Goal: Find specific fact: Find specific fact

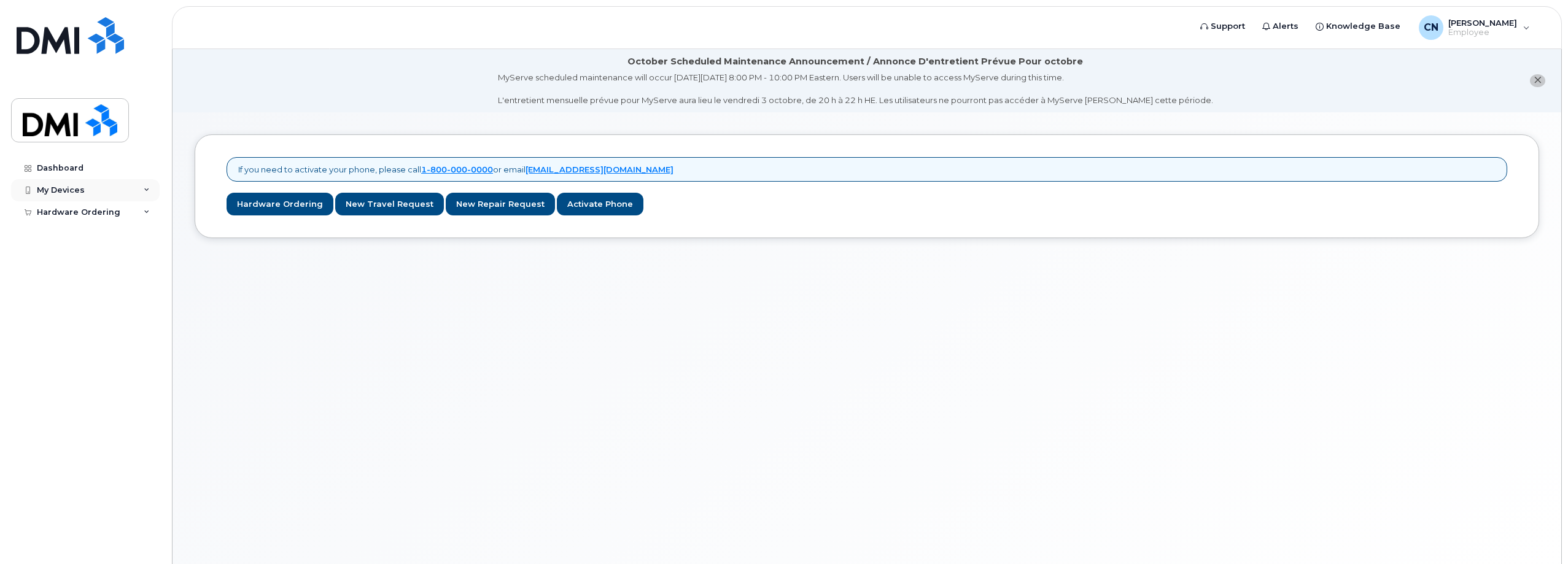
click at [57, 188] on div "My Devices" at bounding box center [60, 190] width 48 height 10
click at [57, 169] on div "Dashboard" at bounding box center [60, 168] width 46 height 10
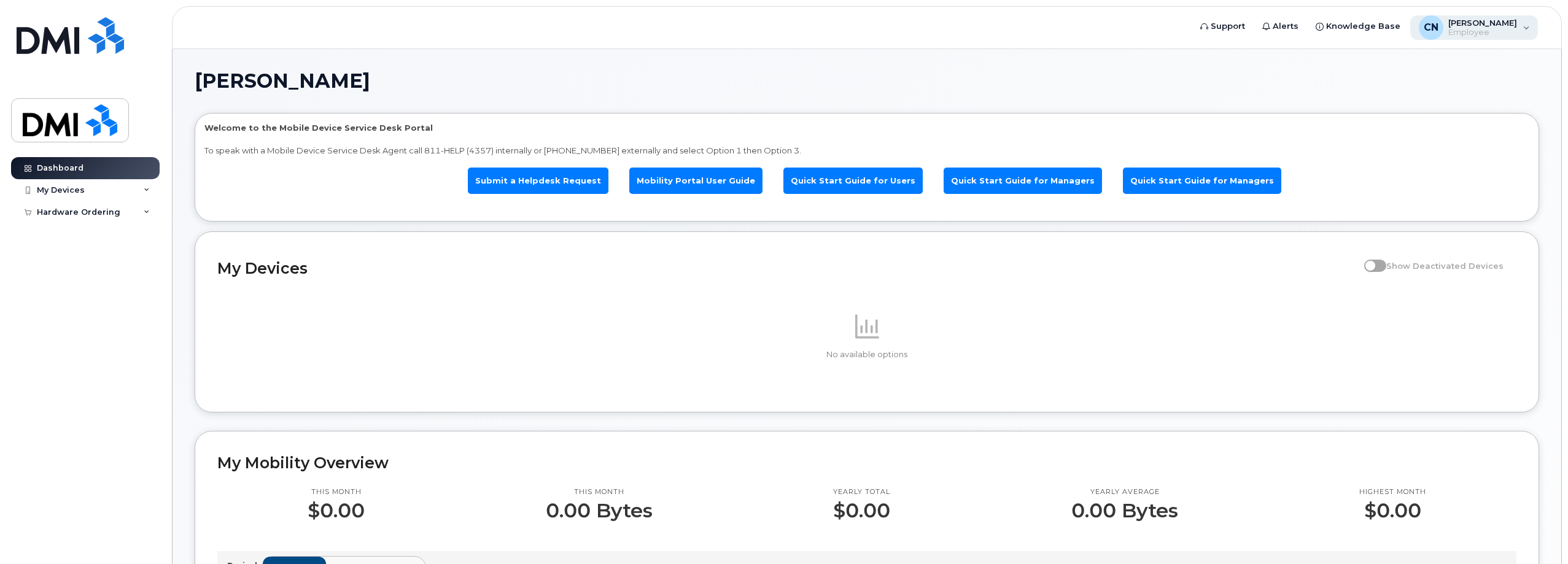
click at [1485, 22] on span "[PERSON_NAME]" at bounding box center [1482, 22] width 68 height 10
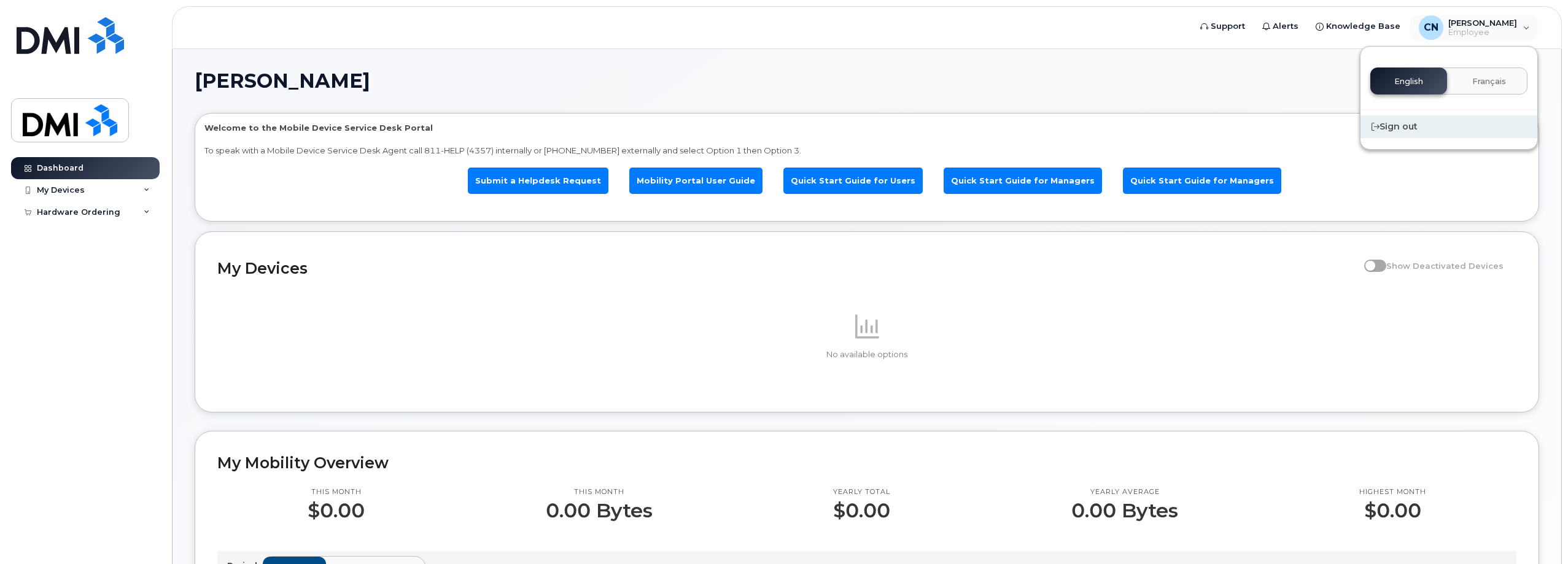
click at [1397, 127] on div "Sign out" at bounding box center [1449, 126] width 177 height 23
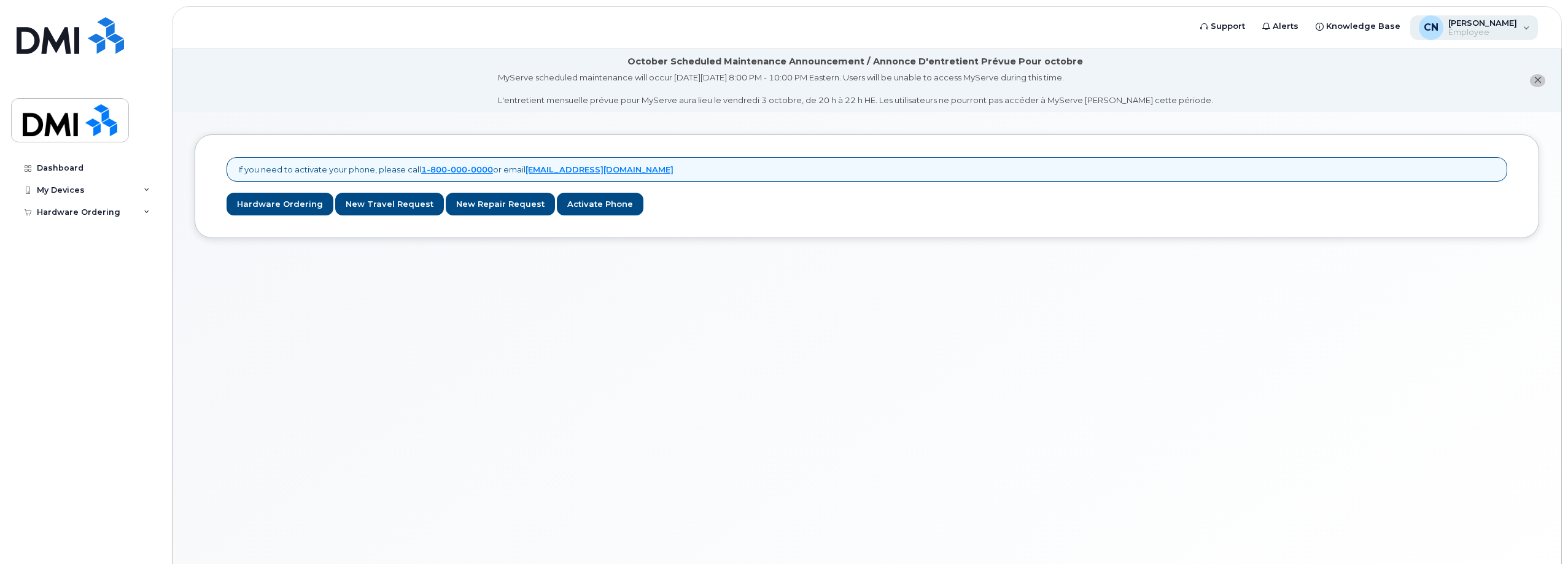
click at [1486, 34] on span "Employee" at bounding box center [1482, 32] width 68 height 10
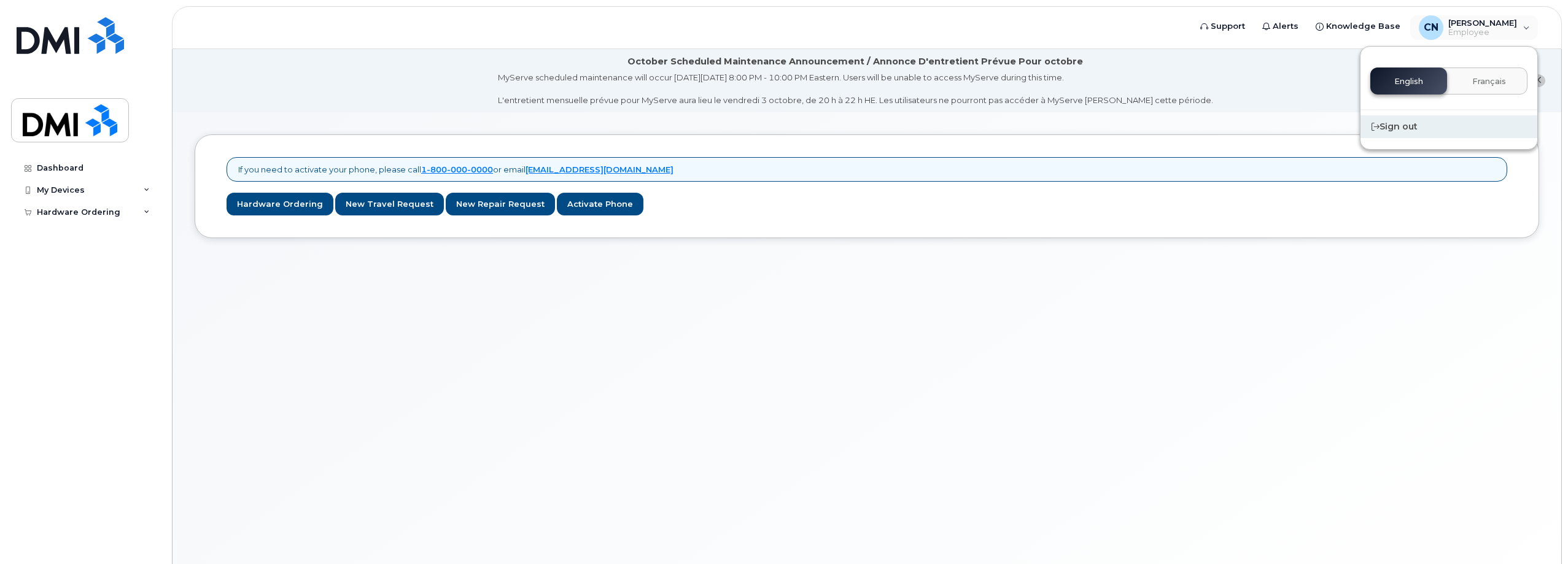
click at [1392, 123] on div "Sign out" at bounding box center [1449, 126] width 177 height 23
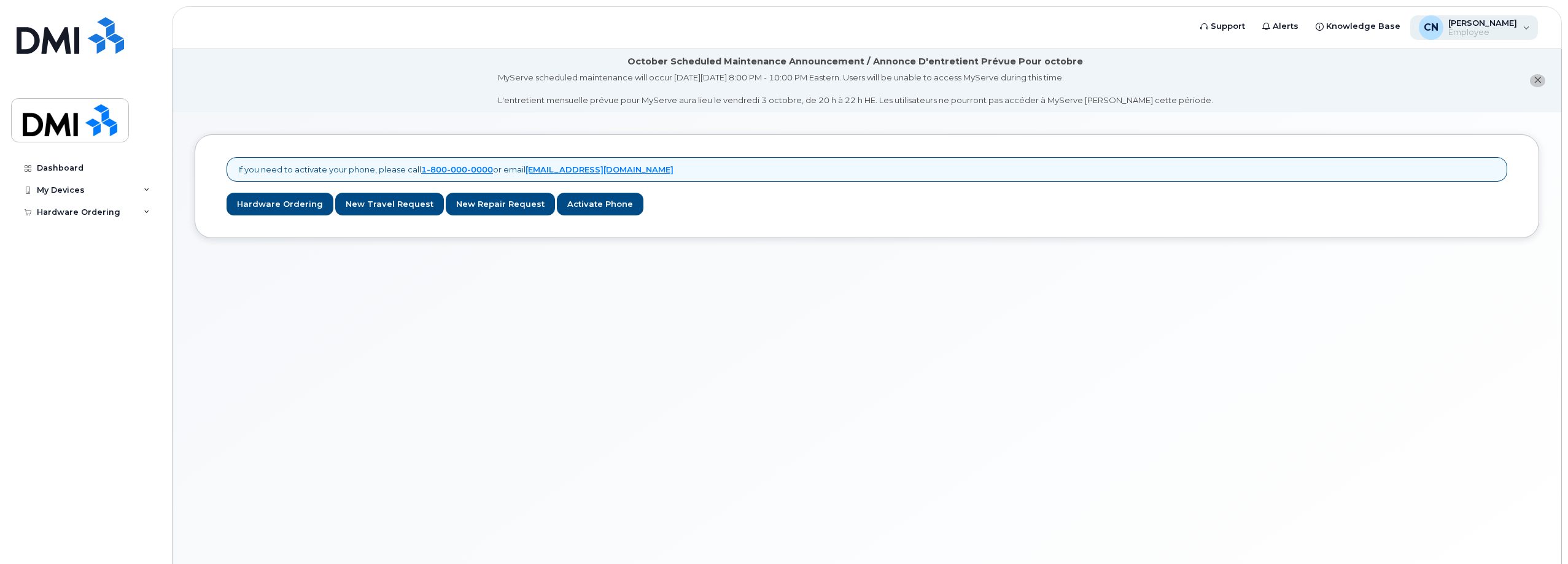
click at [1488, 29] on span "Employee" at bounding box center [1482, 32] width 68 height 10
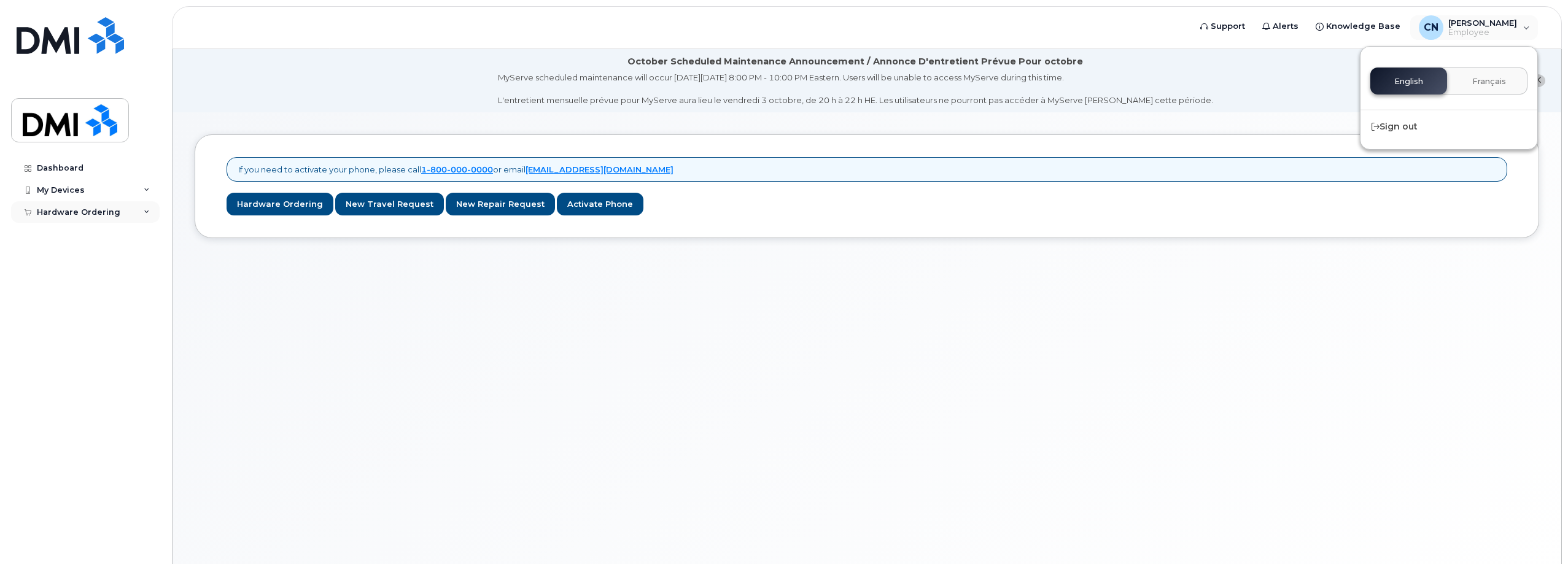
click at [94, 218] on div "Hardware Ordering" at bounding box center [85, 213] width 149 height 22
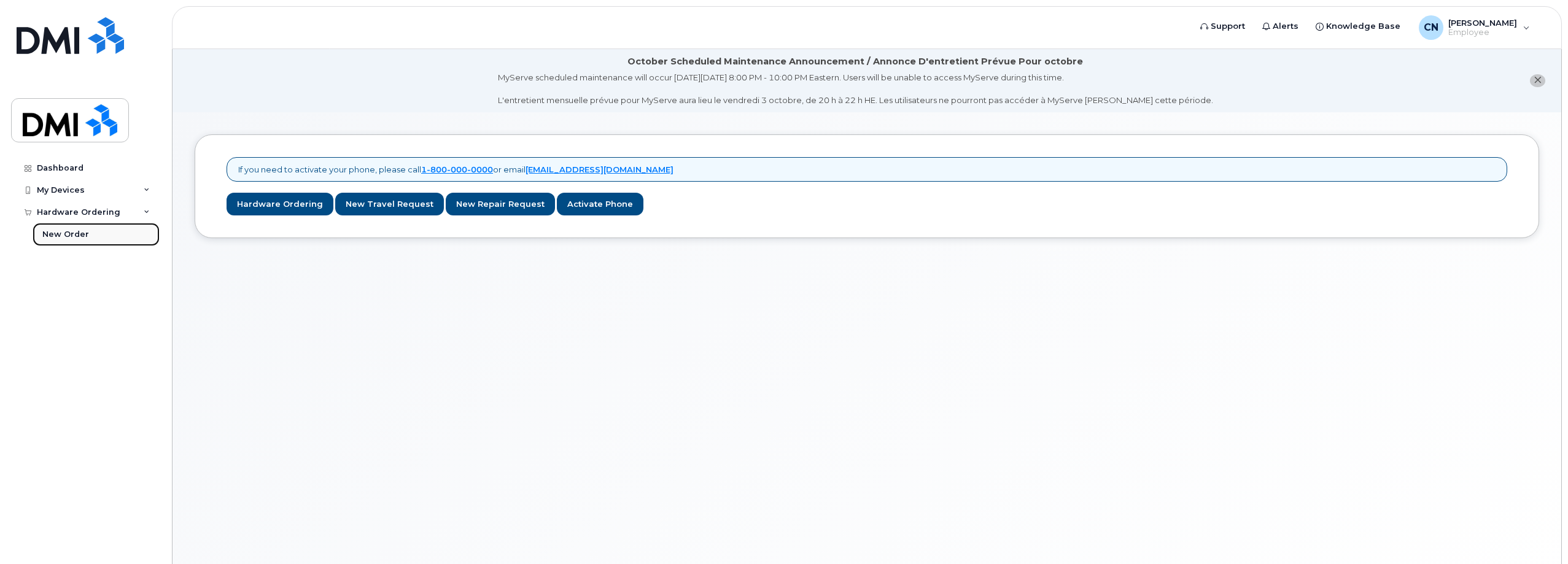
click at [69, 231] on div "New Order" at bounding box center [65, 234] width 46 height 11
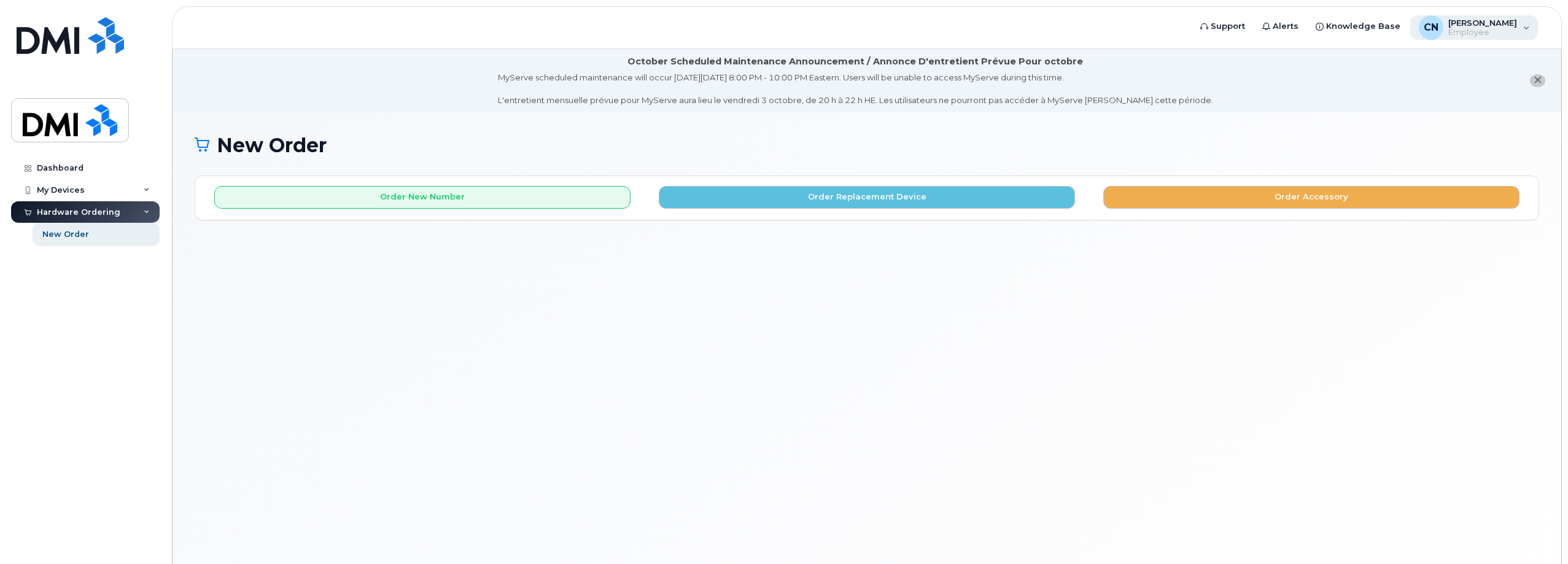
click at [1521, 24] on div "CN Connor Nguyen Employee" at bounding box center [1475, 27] width 128 height 24
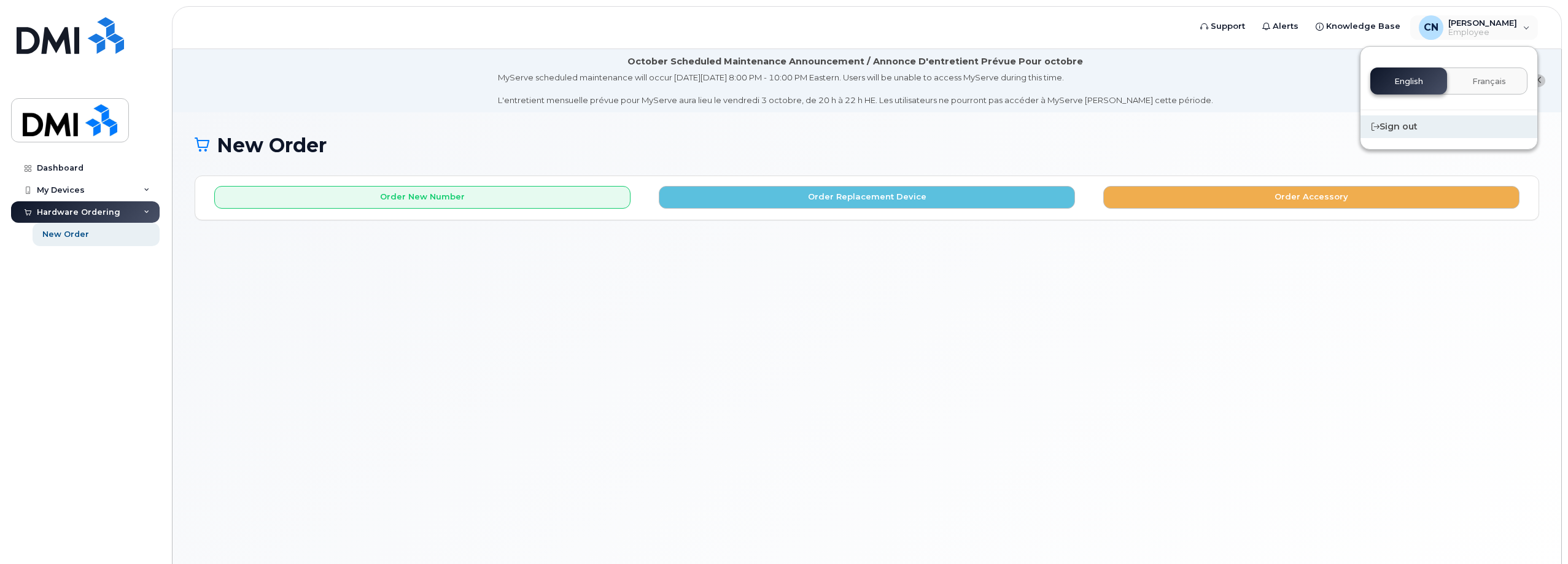
click at [1381, 124] on div "Sign out" at bounding box center [1449, 126] width 177 height 23
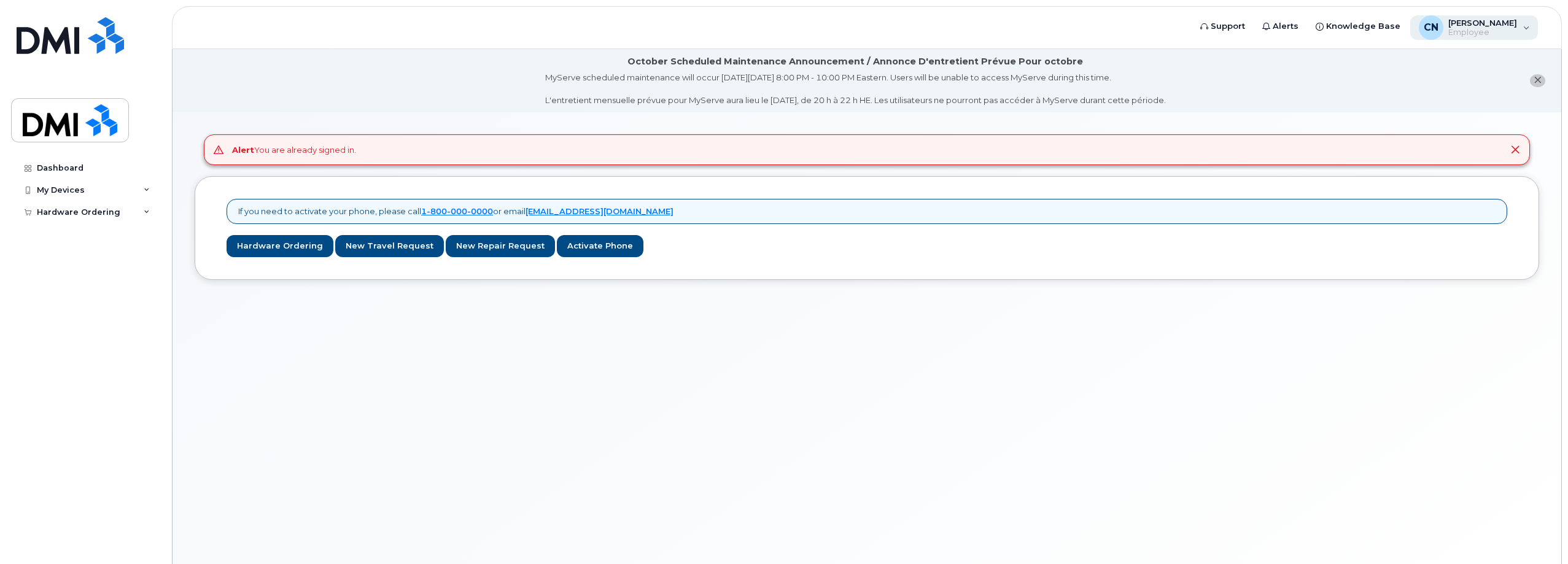
click at [1469, 26] on span "[PERSON_NAME]" at bounding box center [1482, 22] width 68 height 10
click at [1469, 26] on span "[PERSON_NAME]" at bounding box center [1482, 22] width 68 height 10
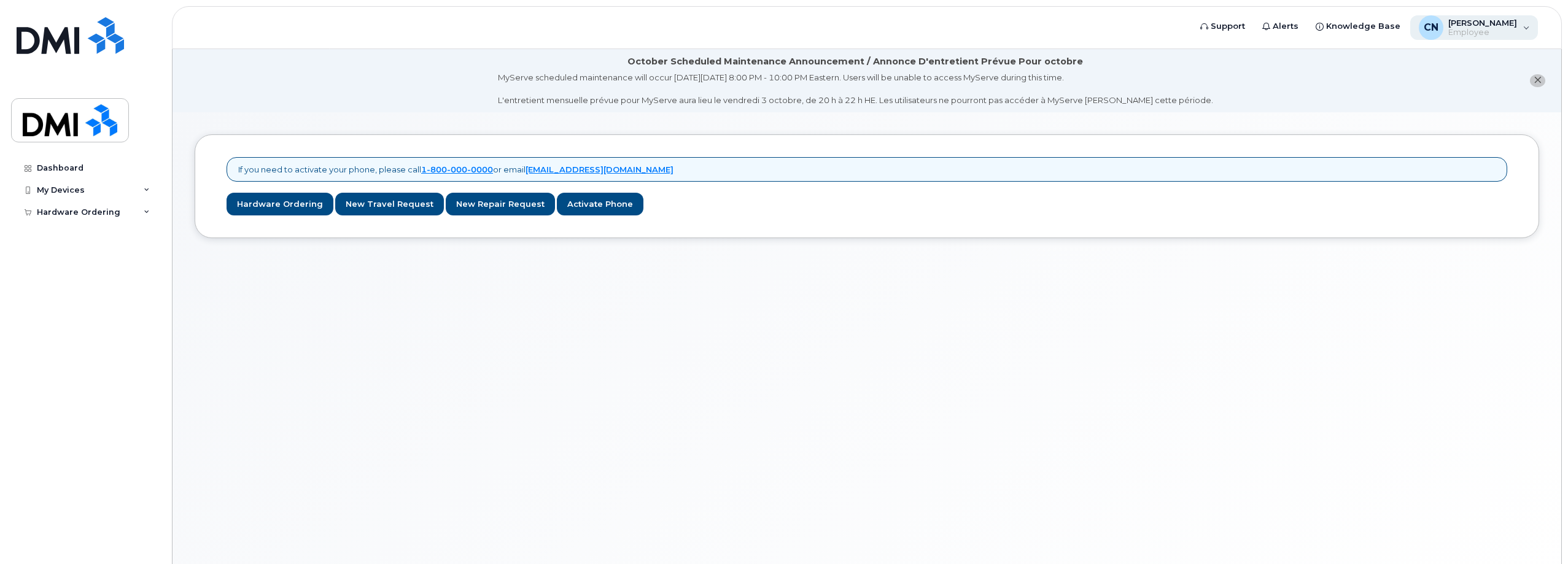
click at [1481, 36] on span "Employee" at bounding box center [1482, 32] width 68 height 10
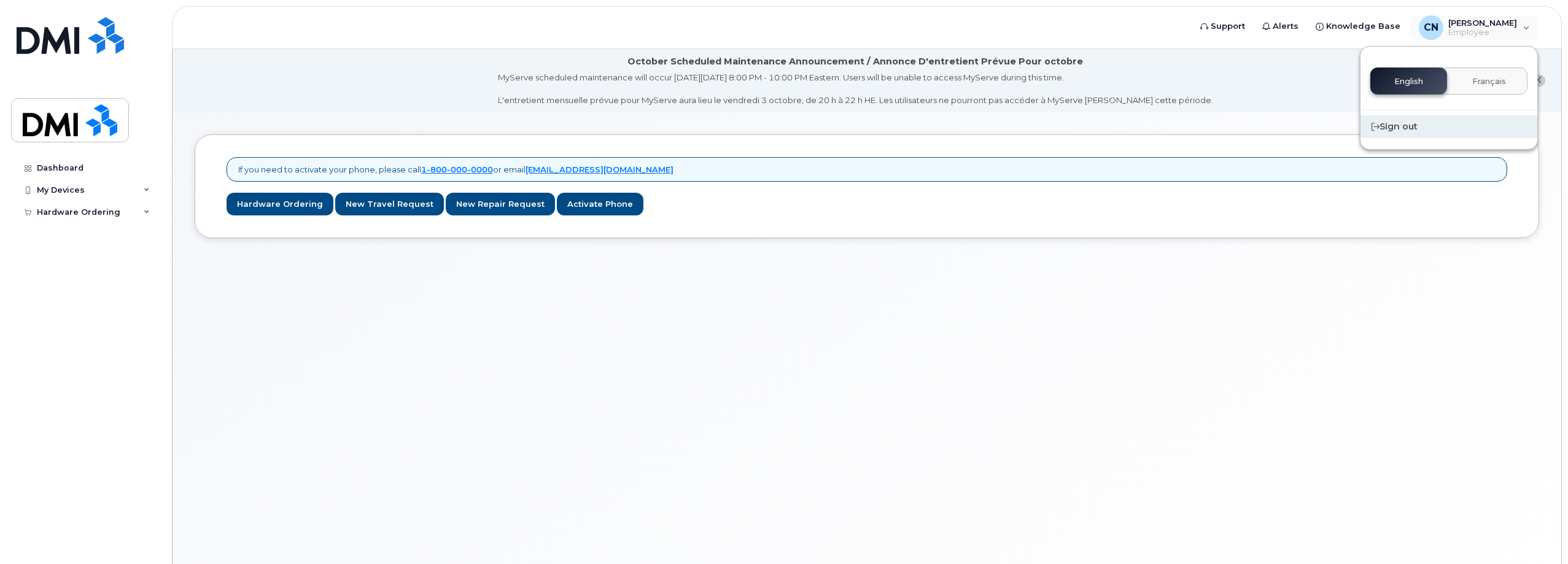
click at [1395, 126] on div "Sign out" at bounding box center [1449, 126] width 177 height 23
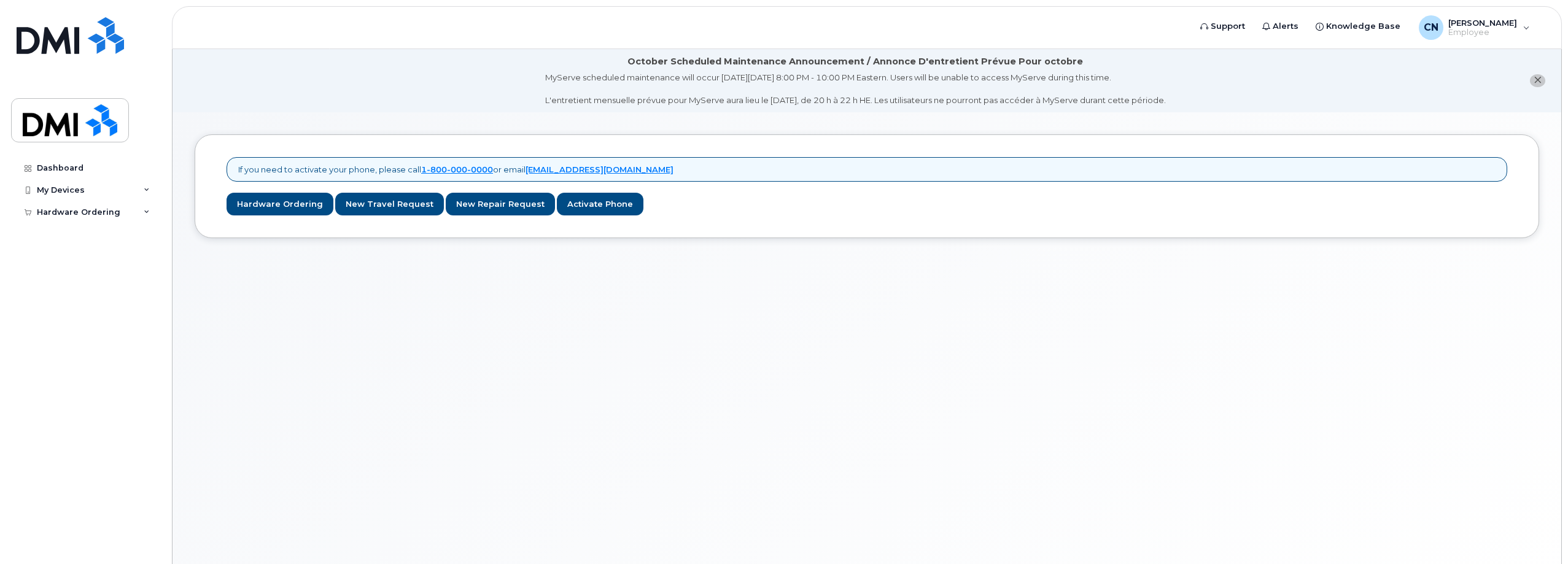
click at [406, 60] on li "October Scheduled Maintenance Announcement / Annonce D'entretient Prévue Pour o…" at bounding box center [866, 81] width 1388 height 63
click at [1477, 24] on span "[PERSON_NAME]" at bounding box center [1482, 22] width 68 height 10
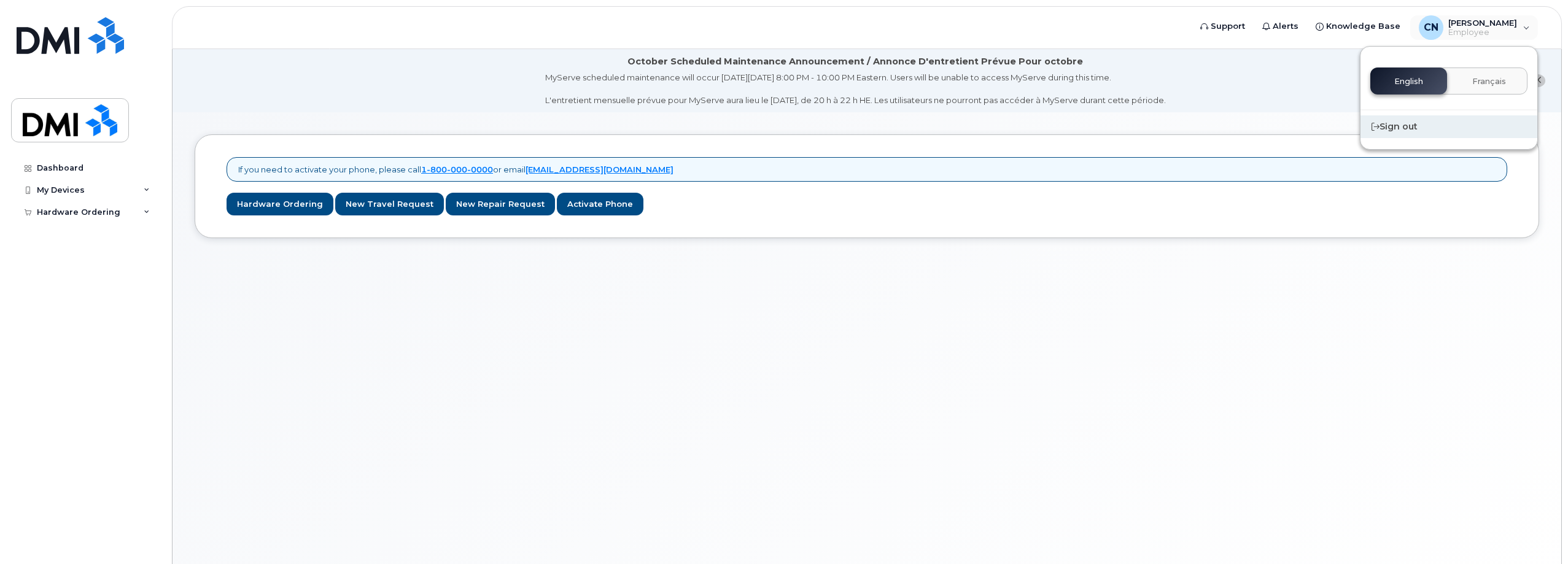
click at [1419, 126] on div "Sign out" at bounding box center [1449, 126] width 177 height 23
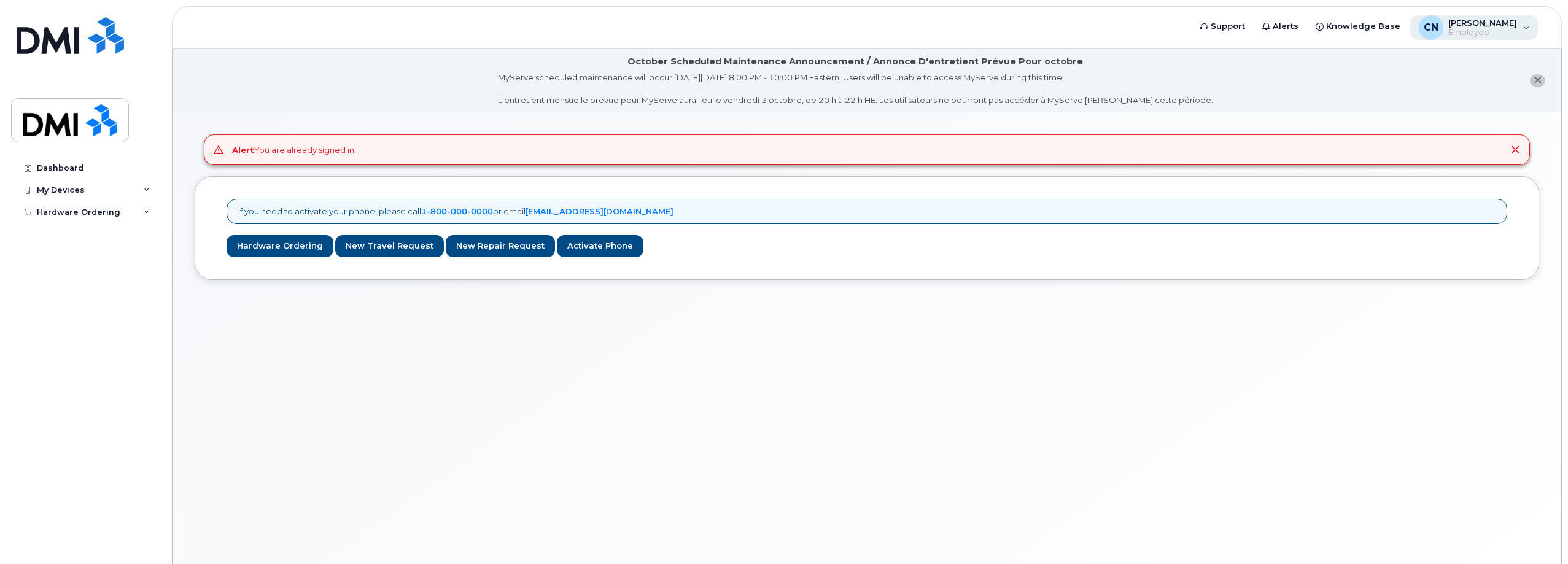
click at [1483, 21] on span "[PERSON_NAME]" at bounding box center [1482, 22] width 68 height 10
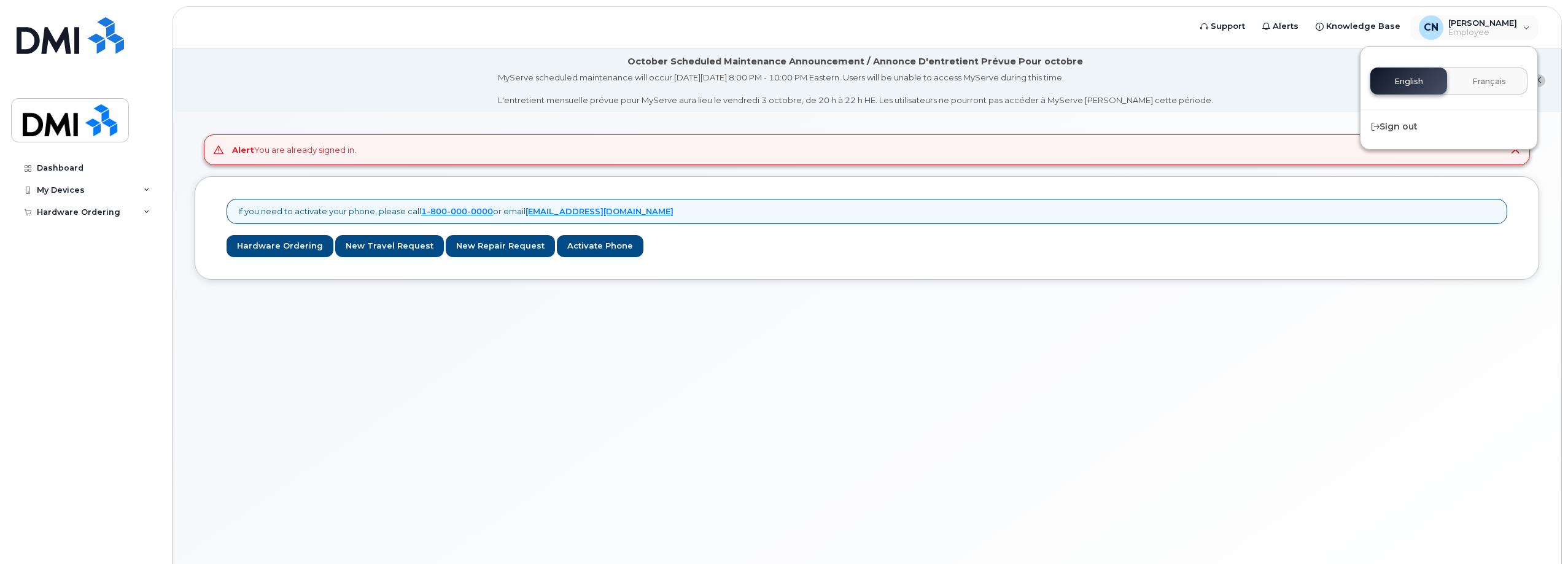
click at [1320, 91] on li "October Scheduled Maintenance Announcement / Annonce D'entretient Prévue Pour o…" at bounding box center [866, 81] width 1388 height 63
click at [57, 184] on div "My Devices" at bounding box center [85, 190] width 149 height 22
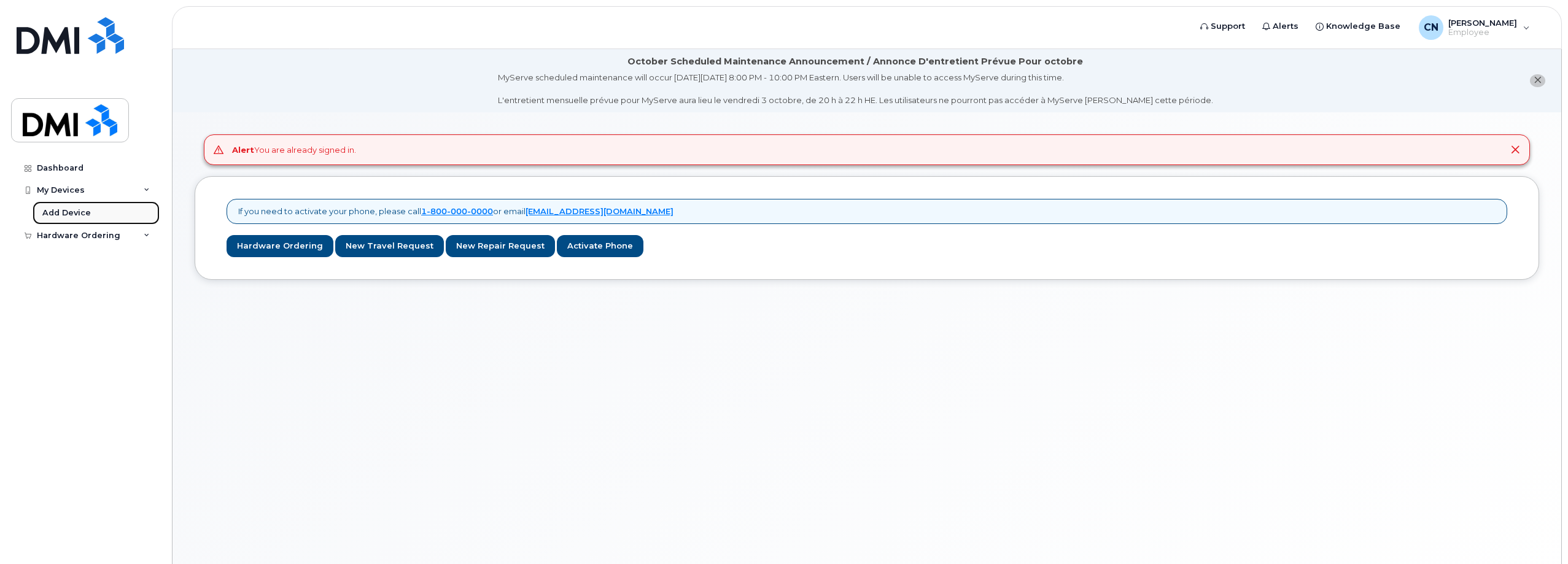
click at [54, 207] on div "Add Device" at bounding box center [67, 213] width 49 height 11
click at [61, 165] on div "Dashboard" at bounding box center [60, 168] width 46 height 10
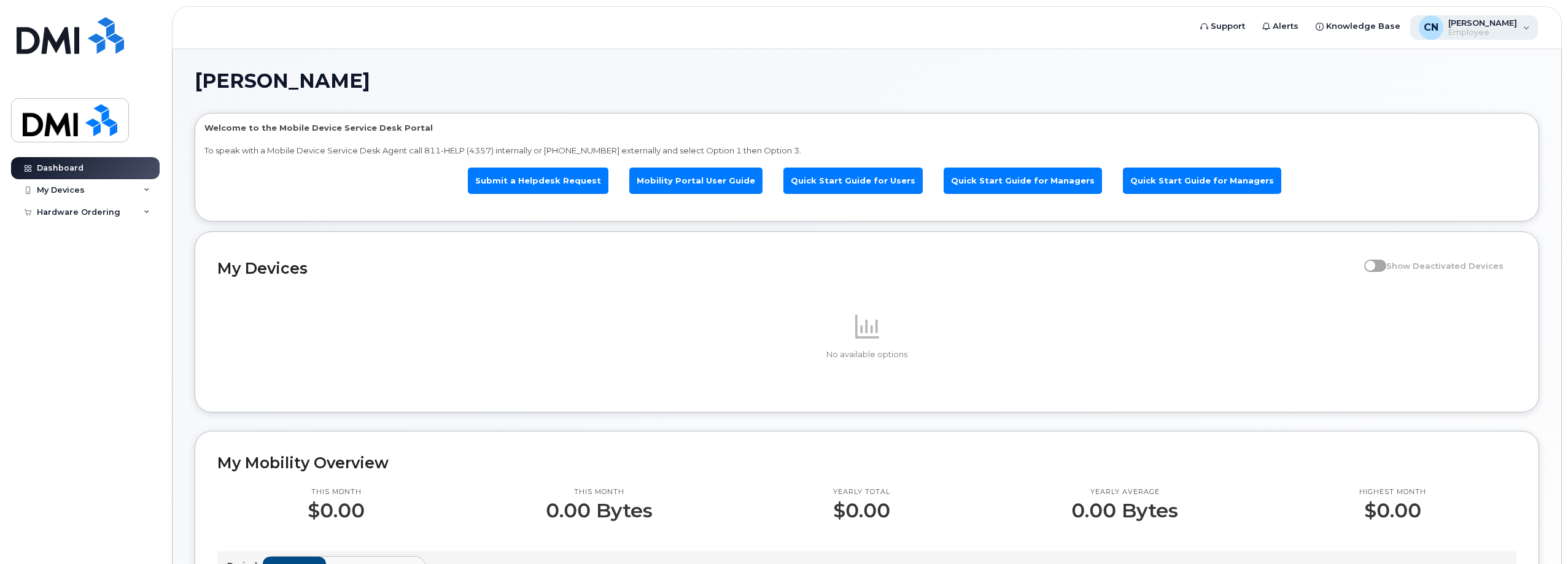
click at [1512, 32] on span "Employee" at bounding box center [1482, 32] width 68 height 10
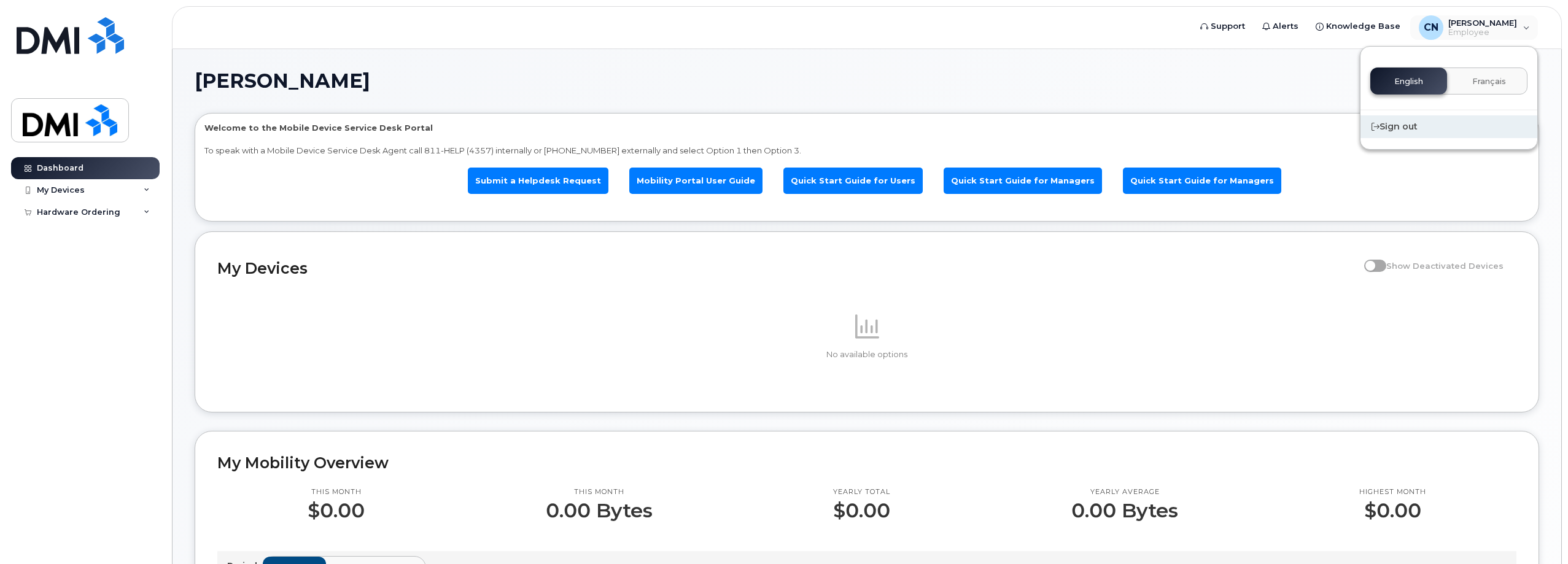
click at [1394, 132] on div "Sign out" at bounding box center [1449, 126] width 177 height 23
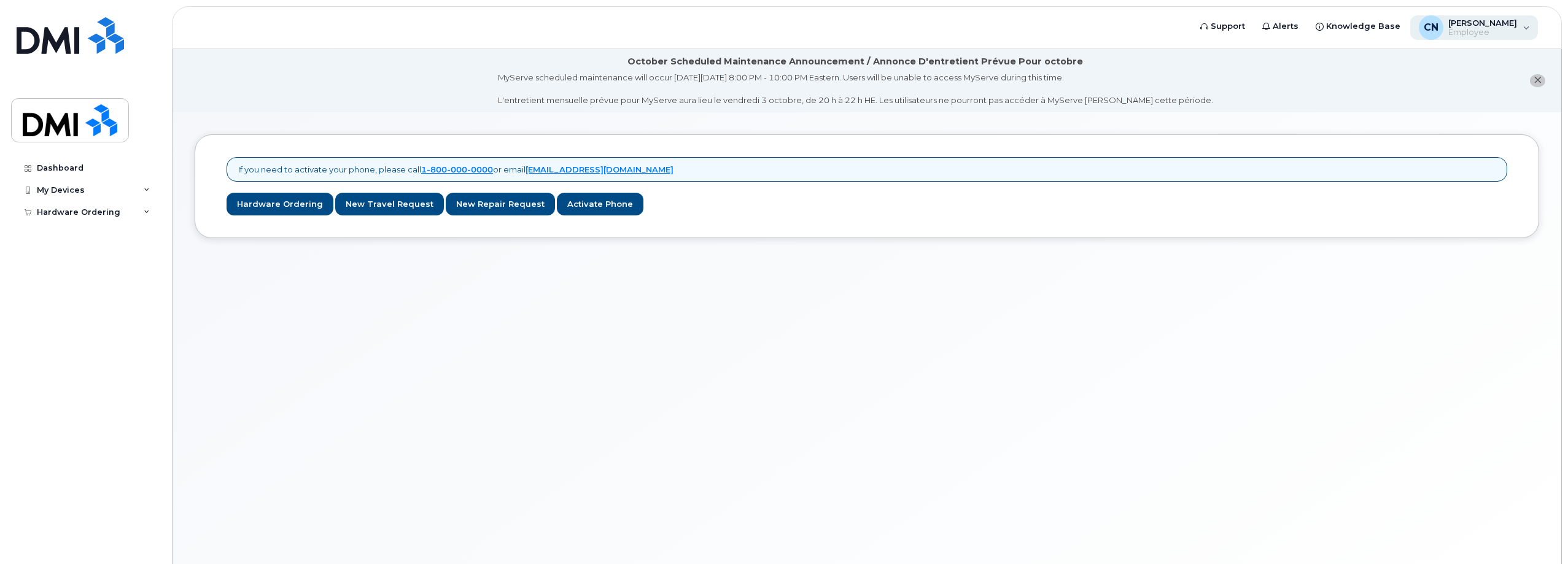
click at [1438, 21] on span "CN" at bounding box center [1431, 28] width 15 height 15
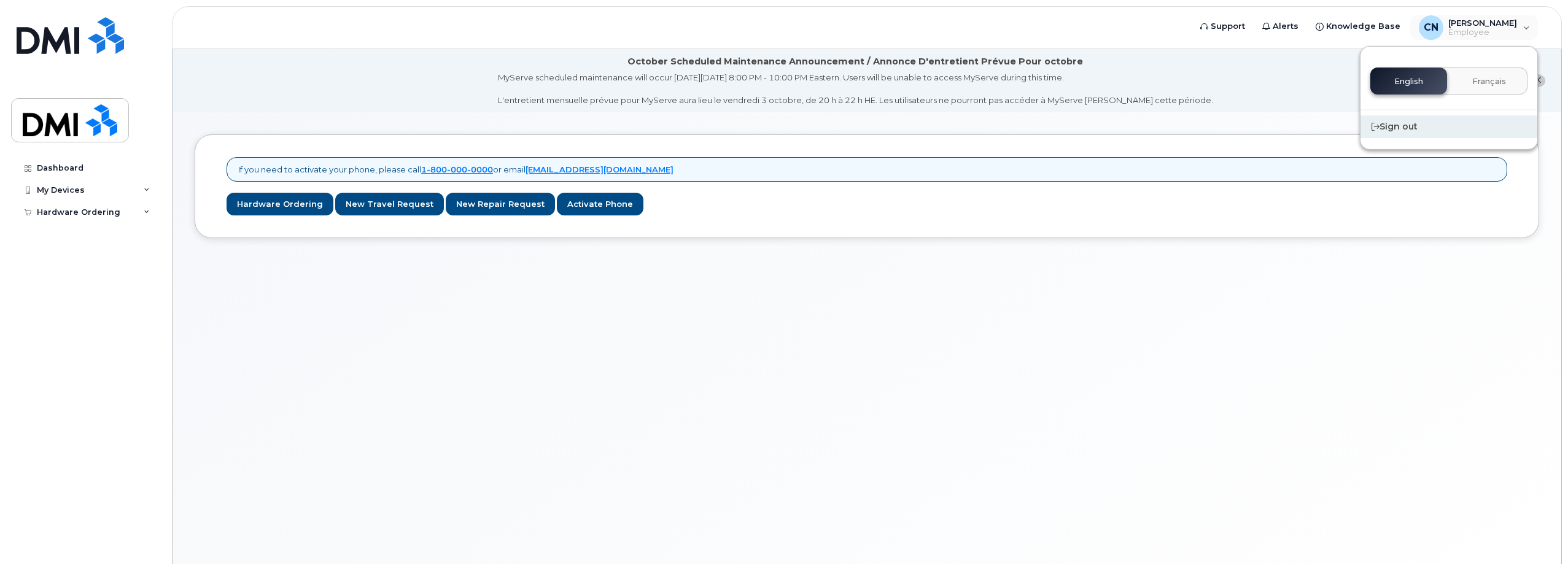
click at [1413, 126] on div "Sign out" at bounding box center [1449, 126] width 177 height 23
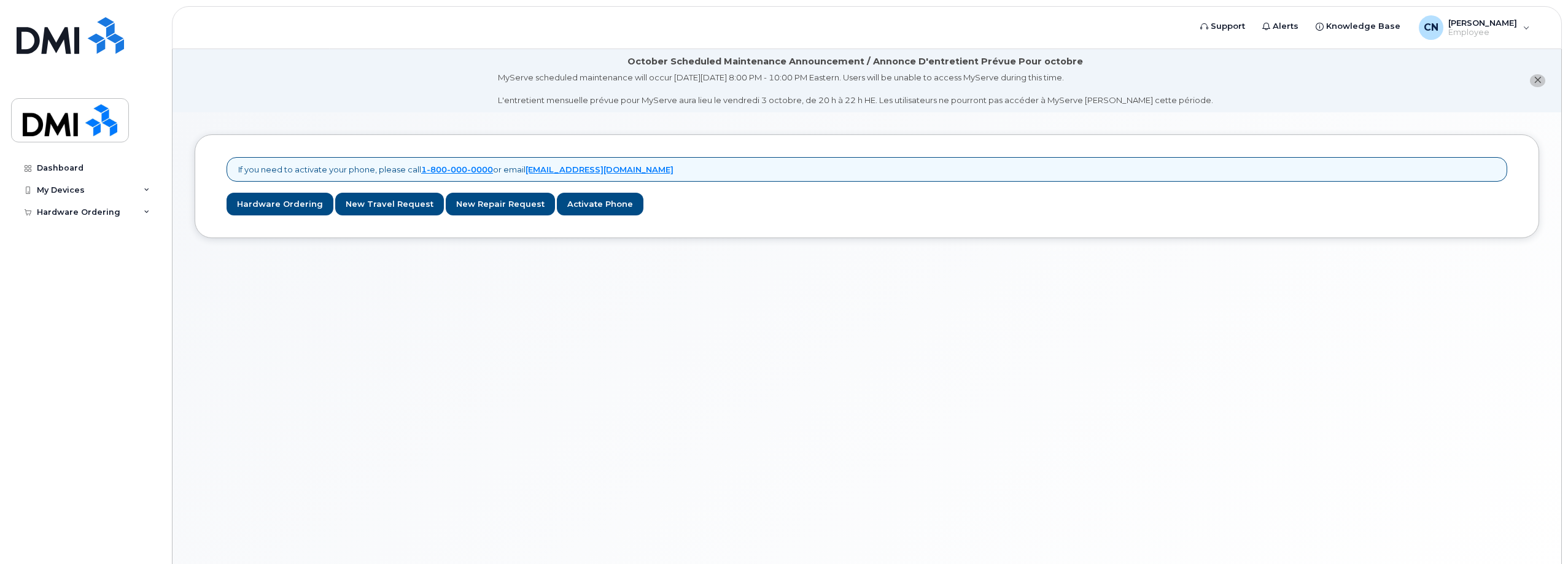
click at [341, 321] on div "If you need to activate your phone, please call [PHONE_NUMBER] or email [EMAIL_…" at bounding box center [866, 353] width 1388 height 482
click at [1486, 21] on span "[PERSON_NAME]" at bounding box center [1482, 22] width 68 height 10
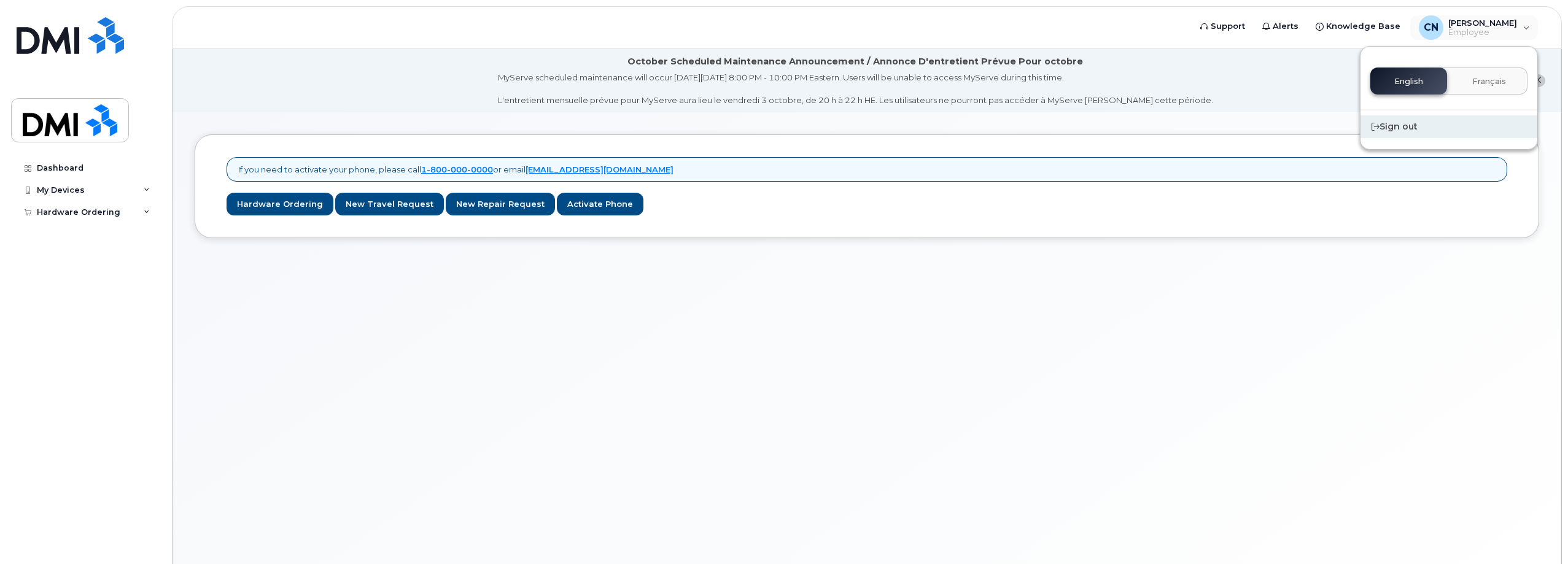
click at [1392, 124] on div "Sign out" at bounding box center [1449, 126] width 177 height 23
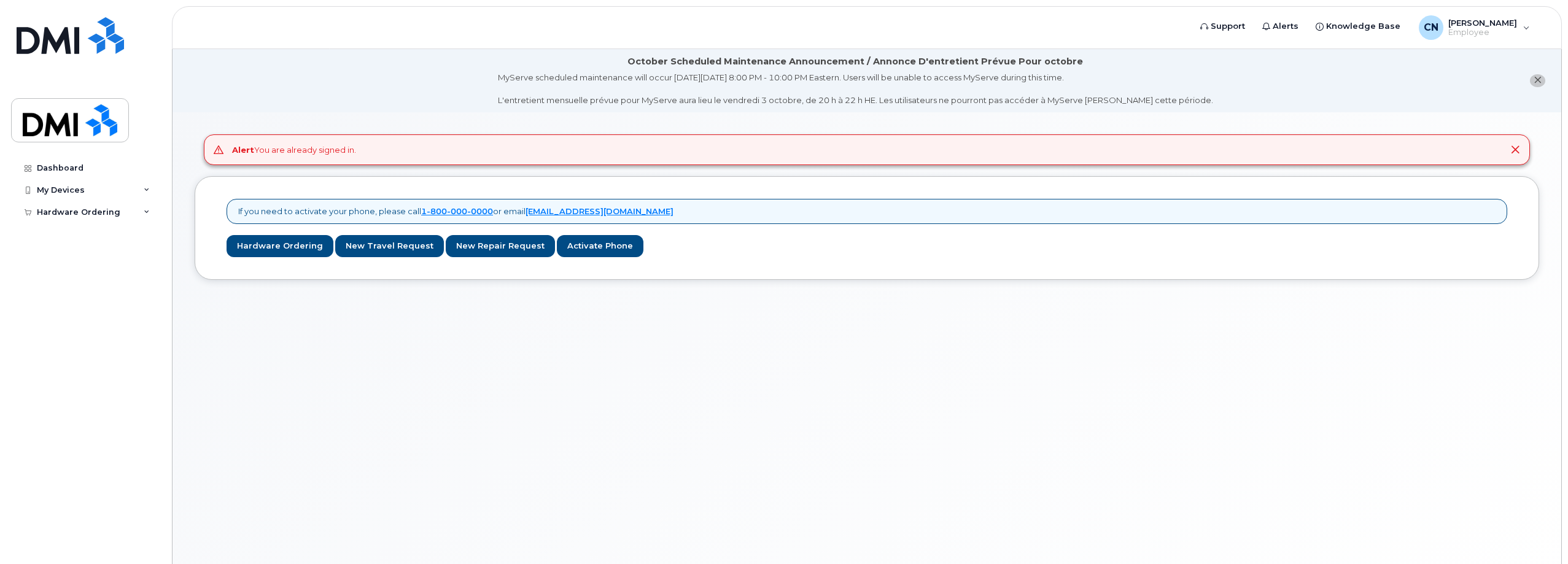
click at [1533, 84] on button "close notification" at bounding box center [1537, 81] width 15 height 13
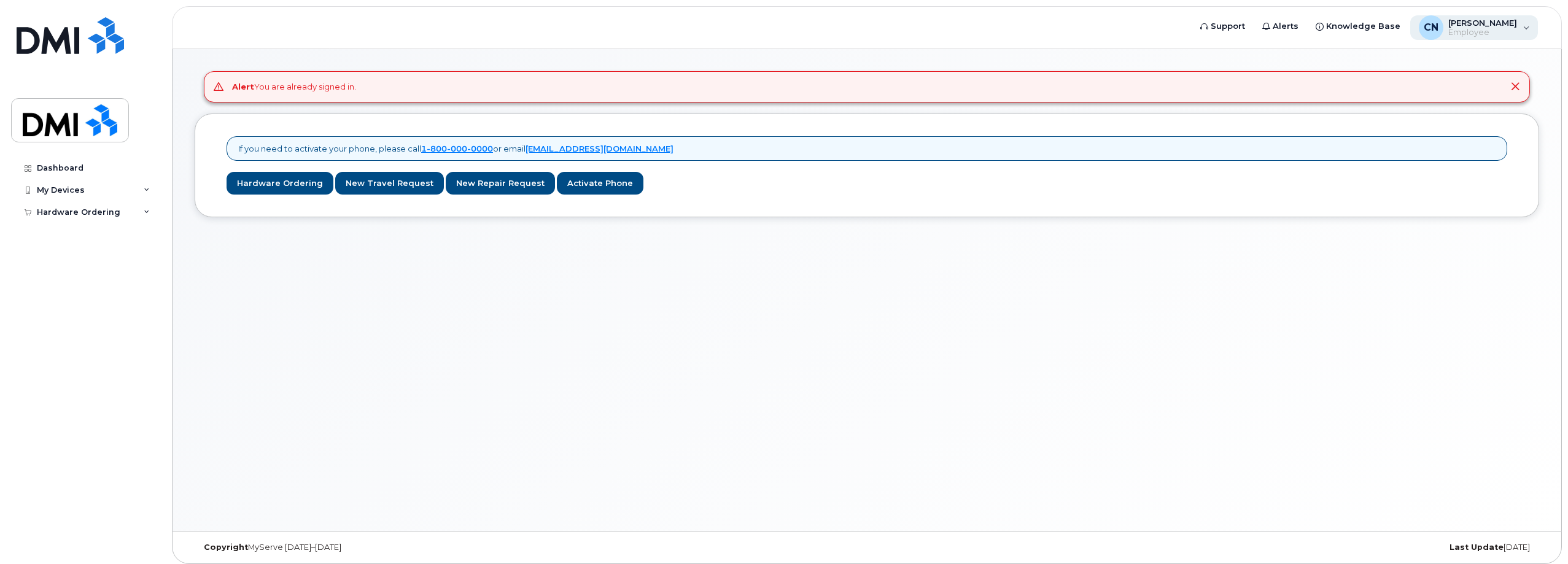
click at [1514, 21] on span "[PERSON_NAME]" at bounding box center [1482, 22] width 68 height 10
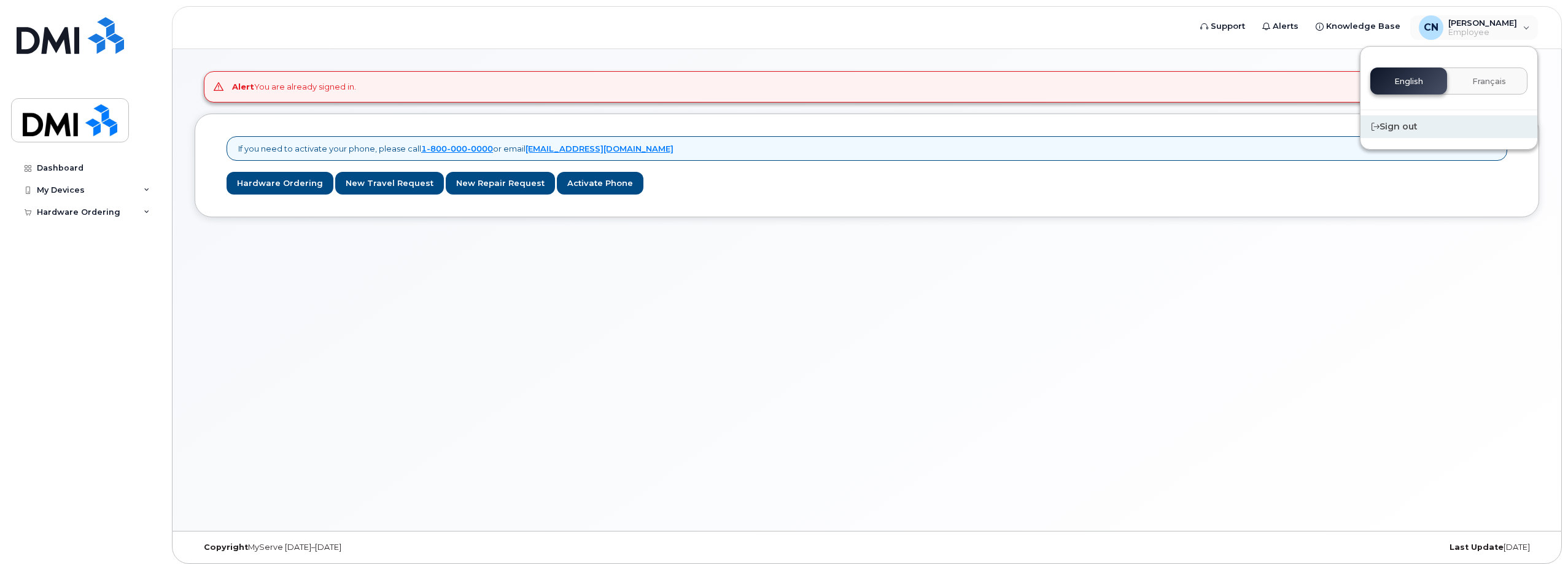
click at [1394, 126] on div "Sign out" at bounding box center [1449, 126] width 177 height 23
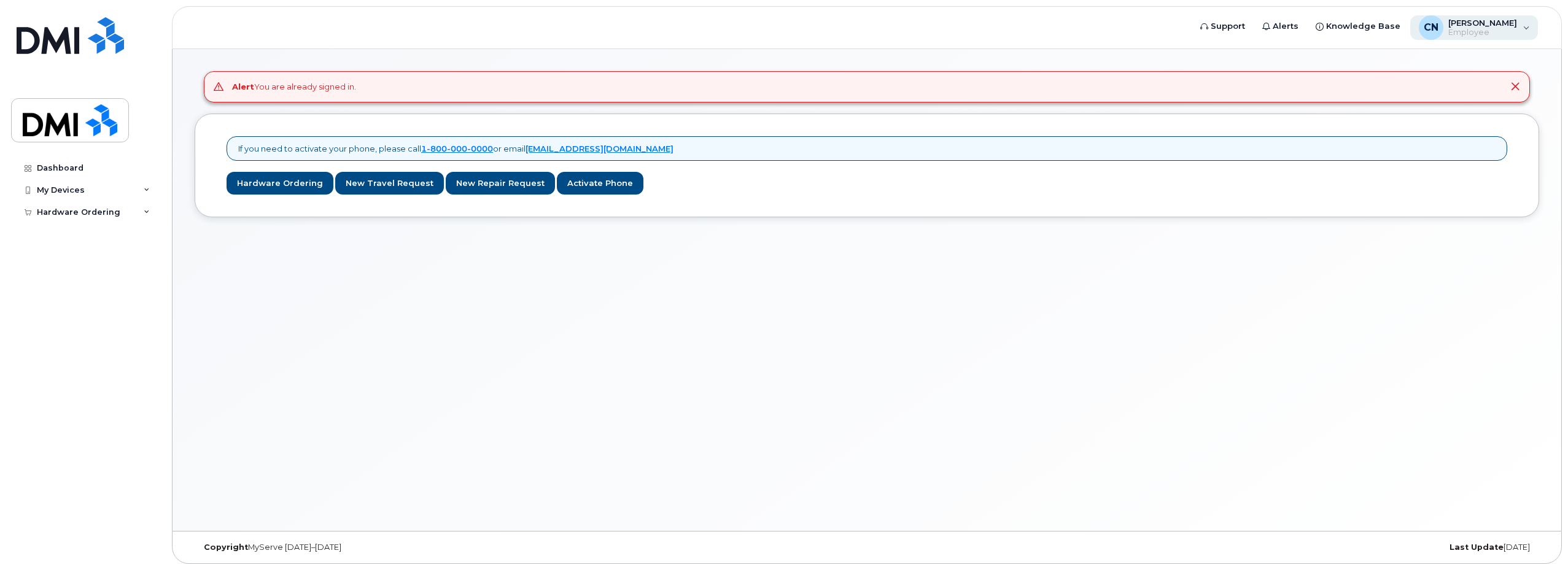
click at [1478, 29] on span "Employee" at bounding box center [1482, 32] width 68 height 10
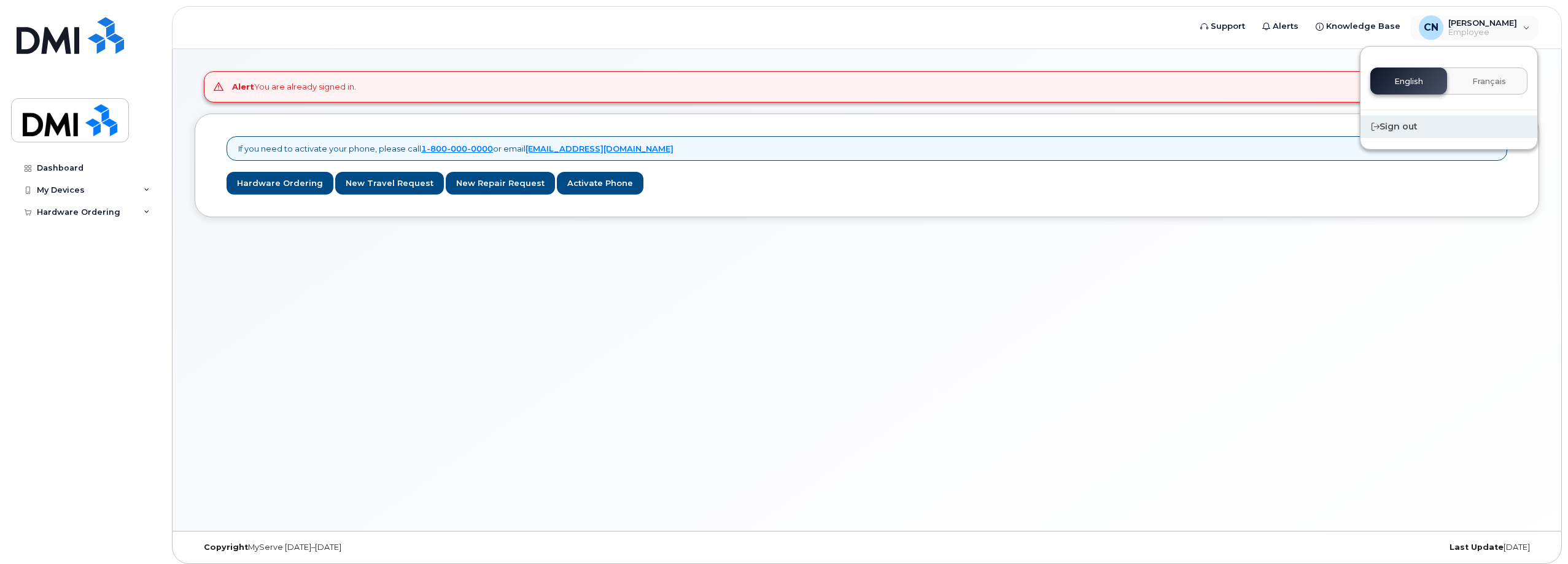
click at [1398, 124] on div "Sign out" at bounding box center [1449, 126] width 177 height 23
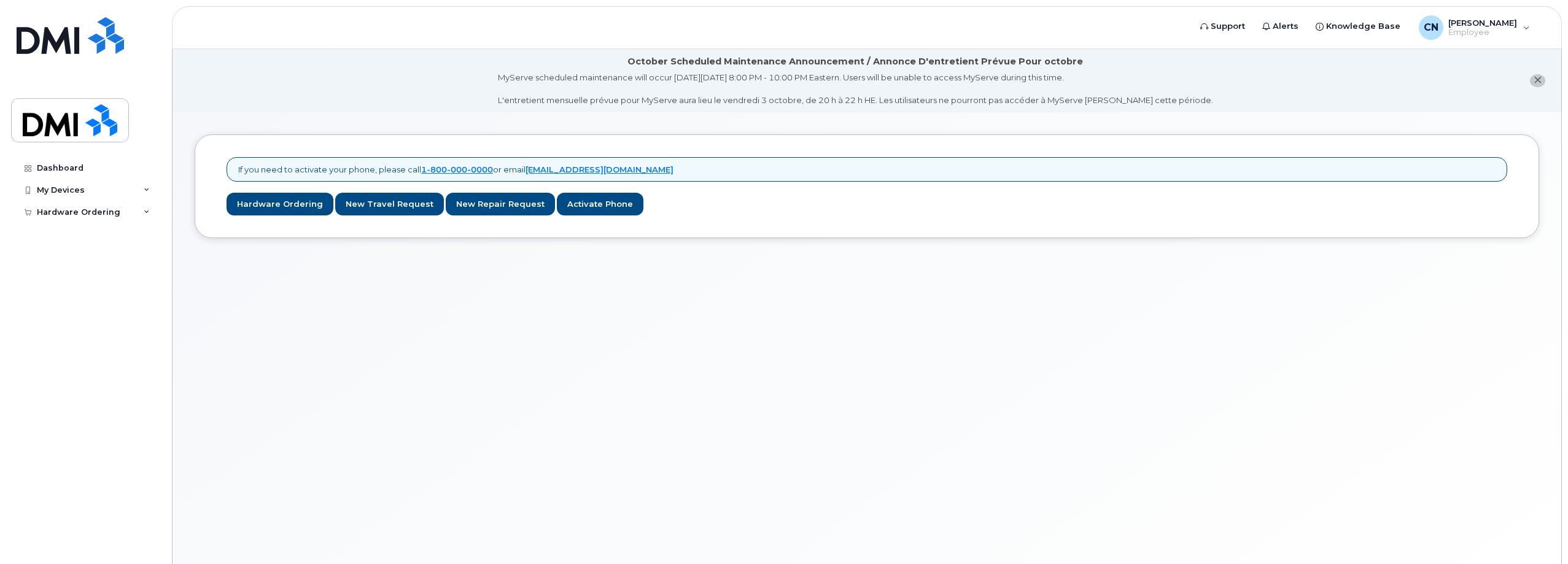
click at [1458, 13] on header "Support Alerts Knowledge Base CN [PERSON_NAME] Employee English Français Sign o…" at bounding box center [867, 27] width 1390 height 43
click at [1455, 32] on span "Employee" at bounding box center [1482, 32] width 68 height 10
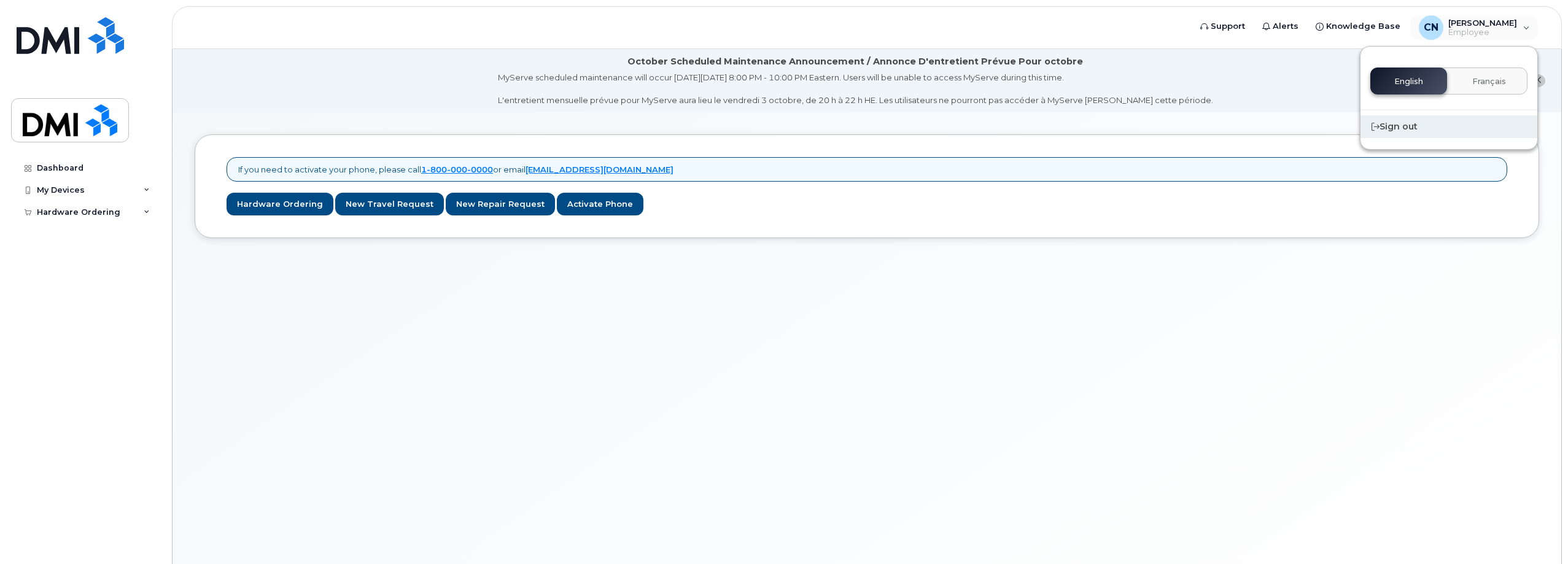
click at [1385, 129] on div "Sign out" at bounding box center [1449, 126] width 177 height 23
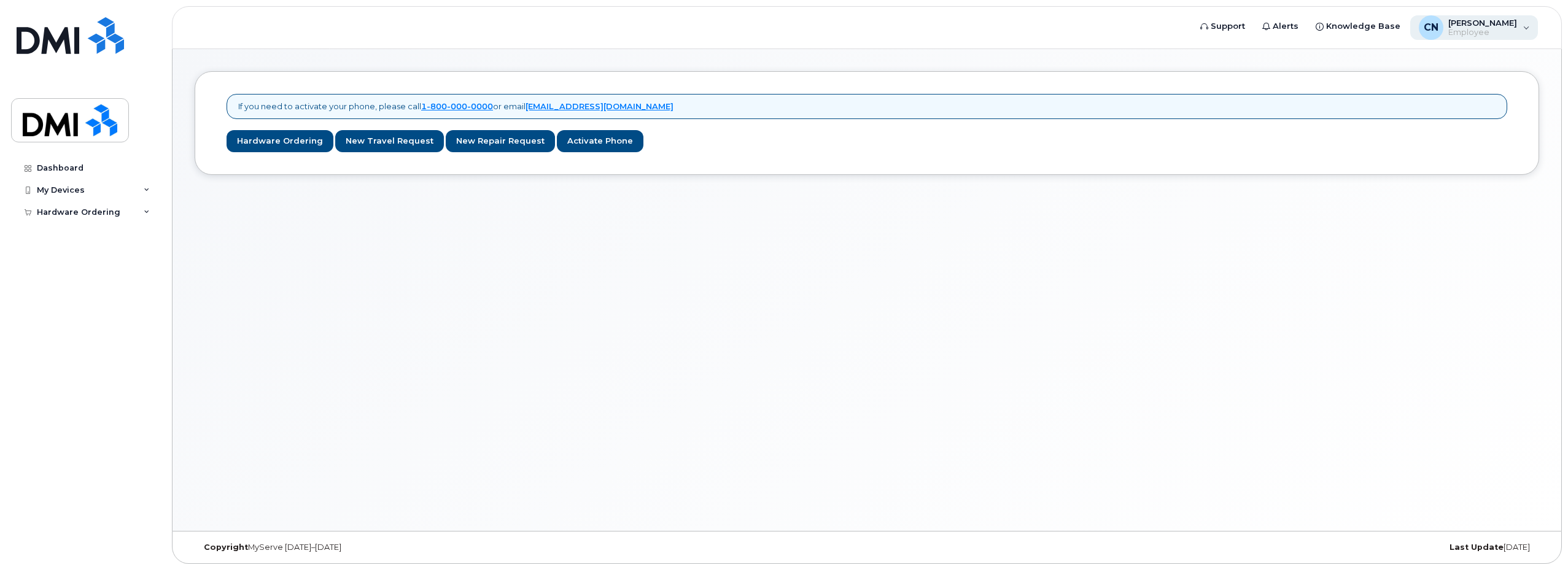
click at [1472, 27] on span "[PERSON_NAME]" at bounding box center [1482, 22] width 68 height 10
click at [1481, 21] on span "[PERSON_NAME]" at bounding box center [1482, 22] width 68 height 10
click at [1464, 37] on span "Employee" at bounding box center [1482, 32] width 68 height 10
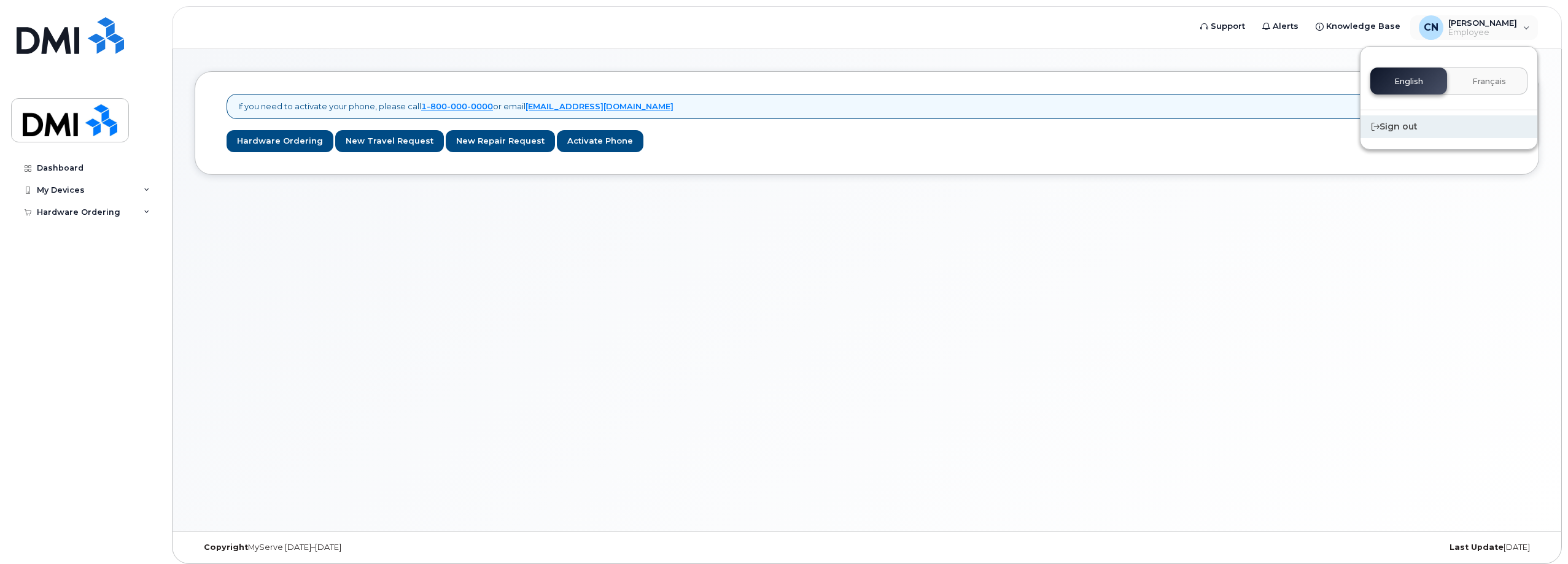
click at [1414, 121] on div "Sign out" at bounding box center [1449, 126] width 177 height 23
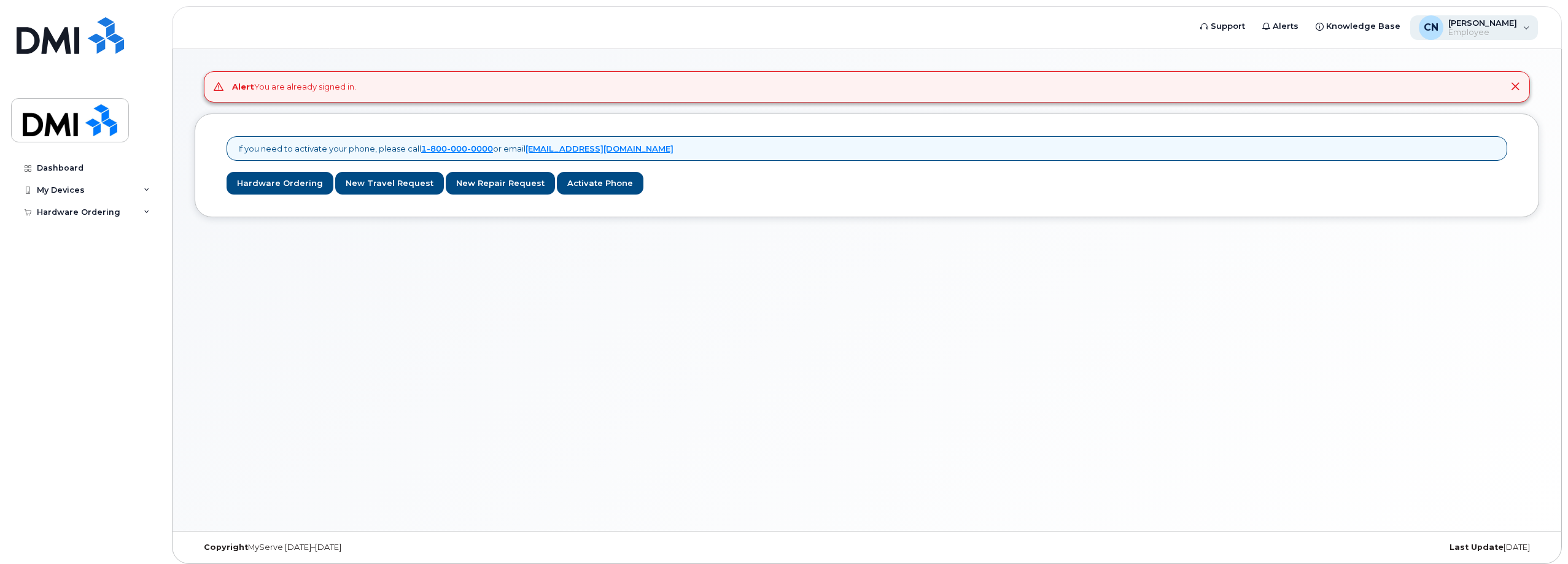
click at [1494, 27] on div "Connor Nguyen Employee" at bounding box center [1480, 27] width 74 height 20
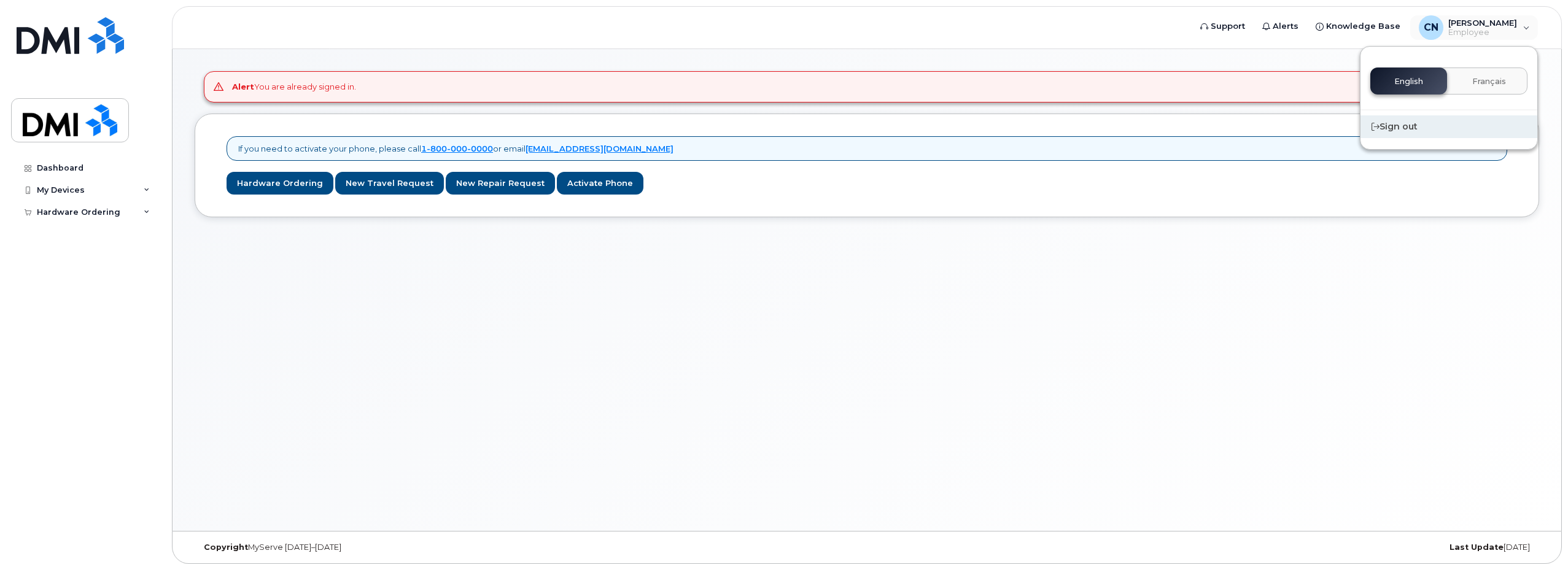
click at [1401, 124] on div "Sign out" at bounding box center [1449, 126] width 177 height 23
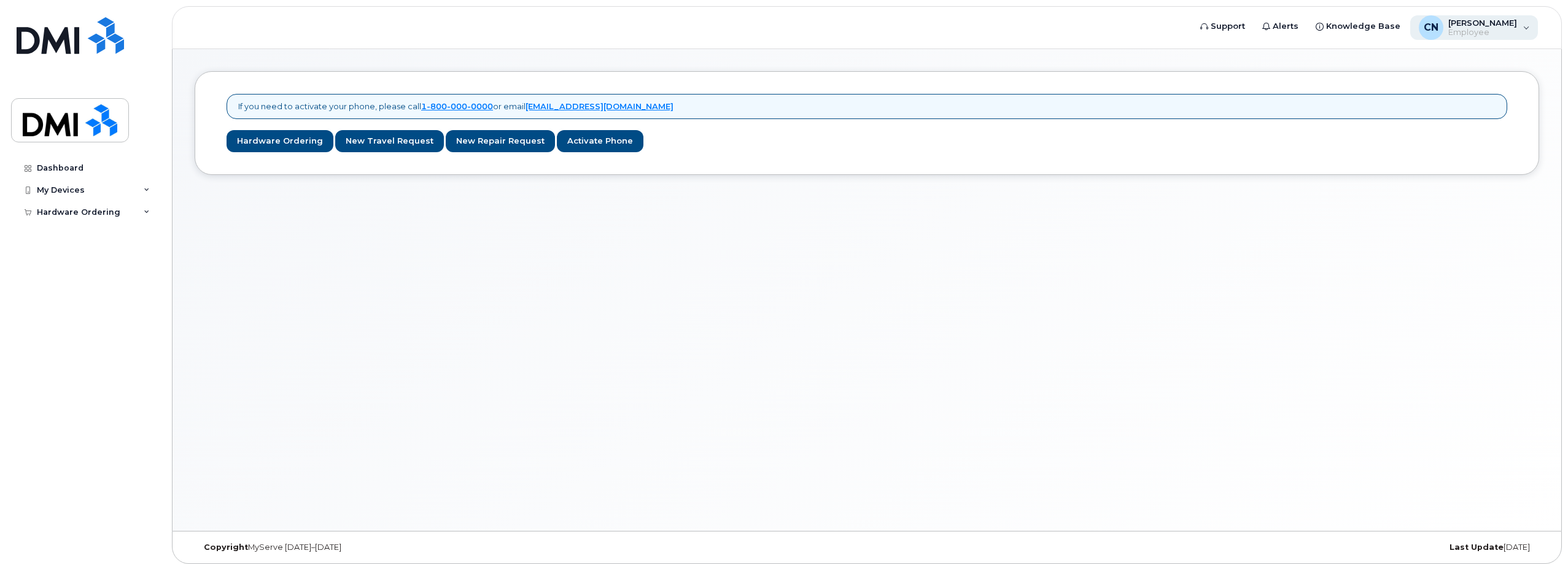
click at [1474, 28] on span "Employee" at bounding box center [1482, 32] width 68 height 10
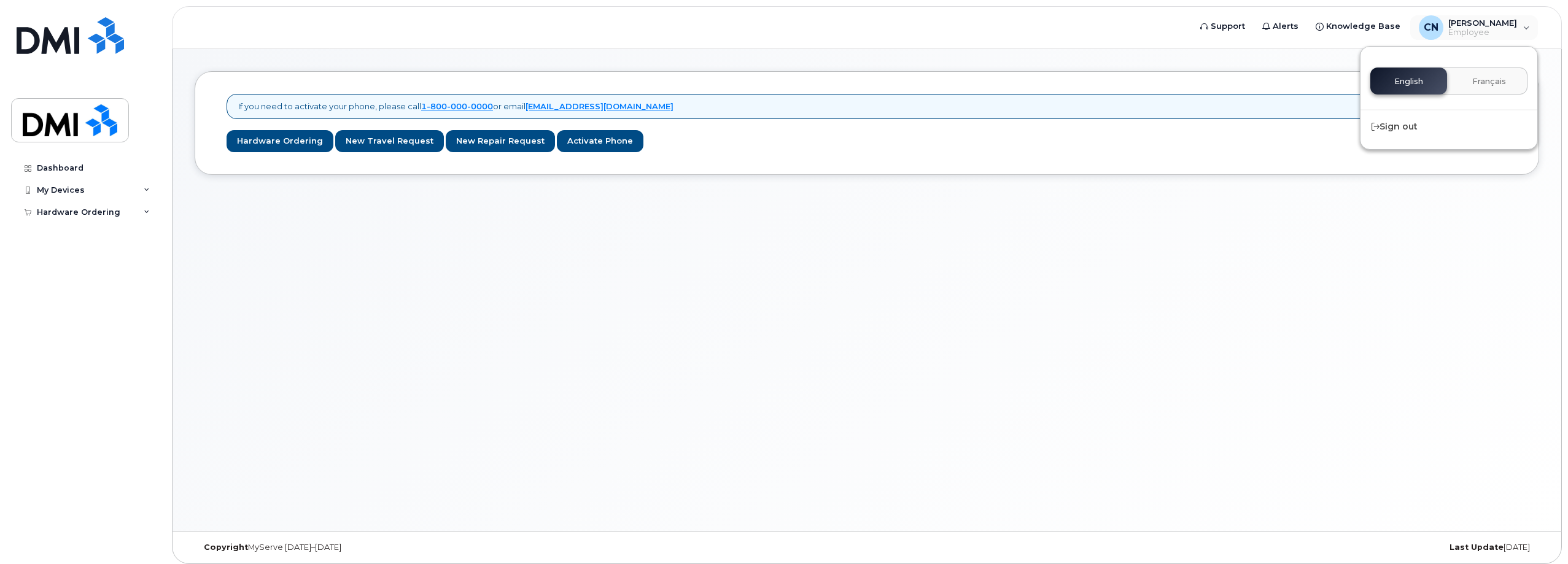
click at [843, 384] on div "If you need to activate your phone, please call [PHONE_NUMBER] or email [EMAIL_…" at bounding box center [866, 290] width 1388 height 482
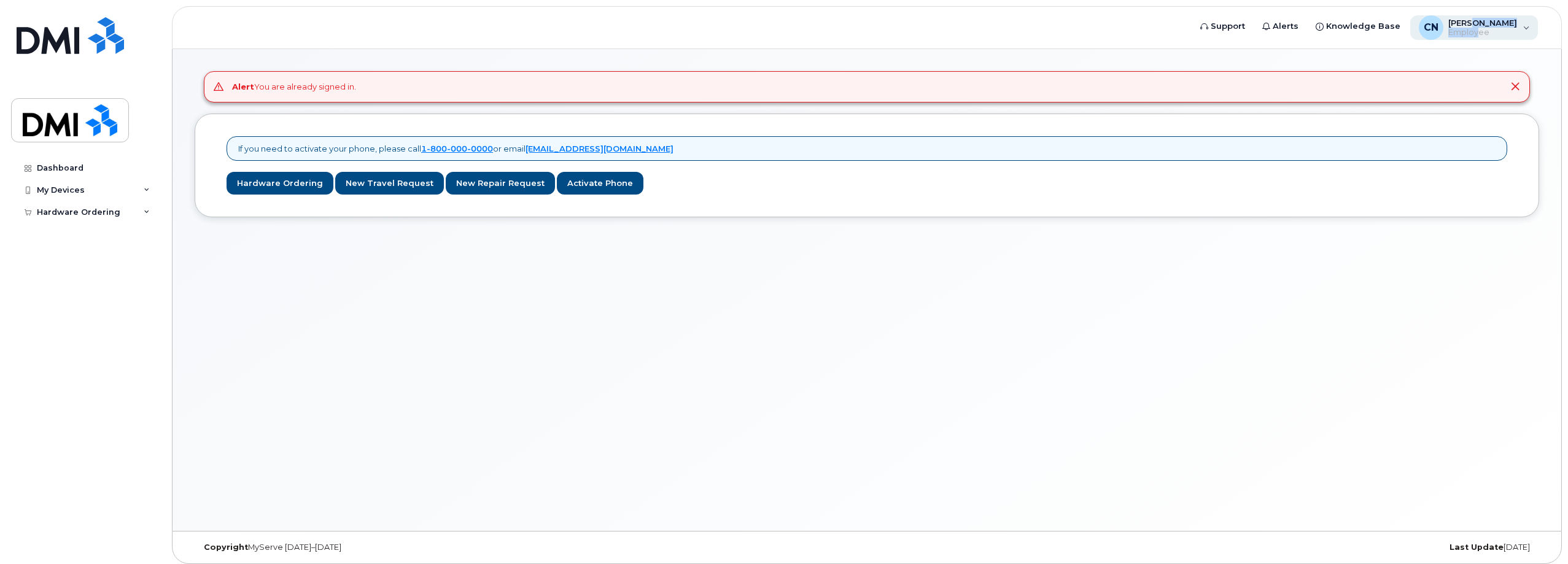
click at [1480, 26] on div "Connor Nguyen Employee" at bounding box center [1480, 27] width 74 height 20
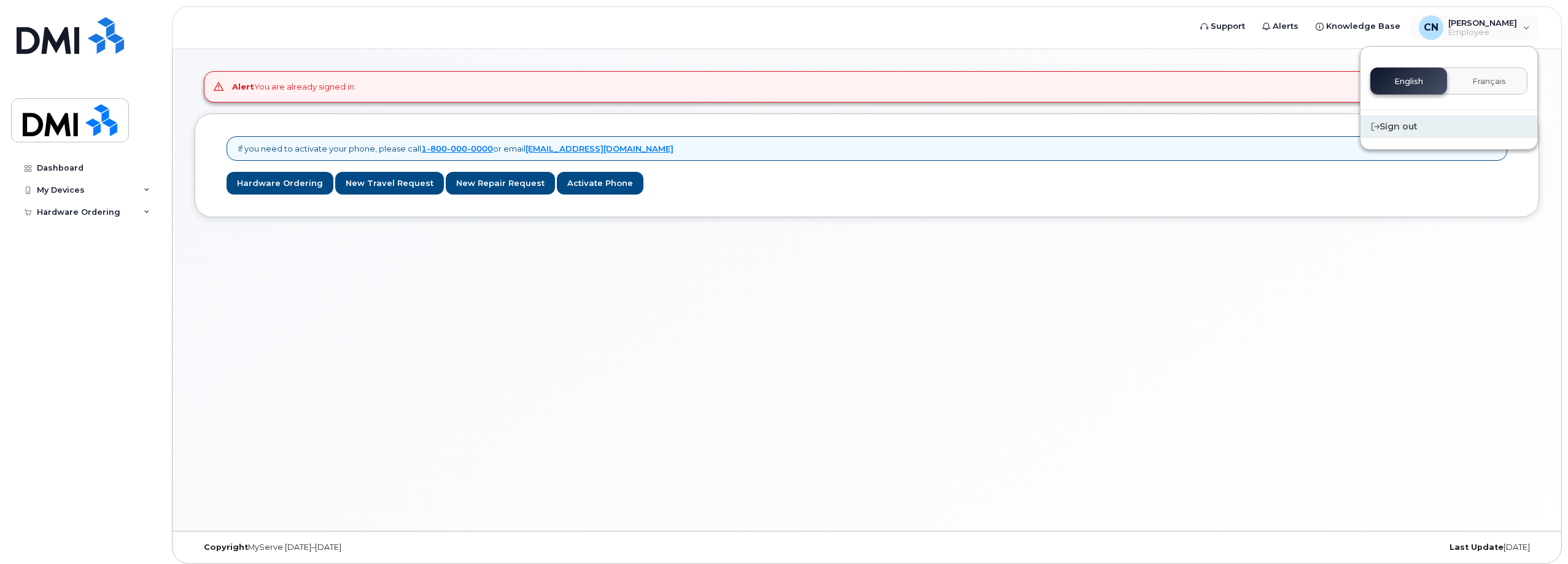
click at [1408, 132] on div "Sign out" at bounding box center [1449, 126] width 177 height 23
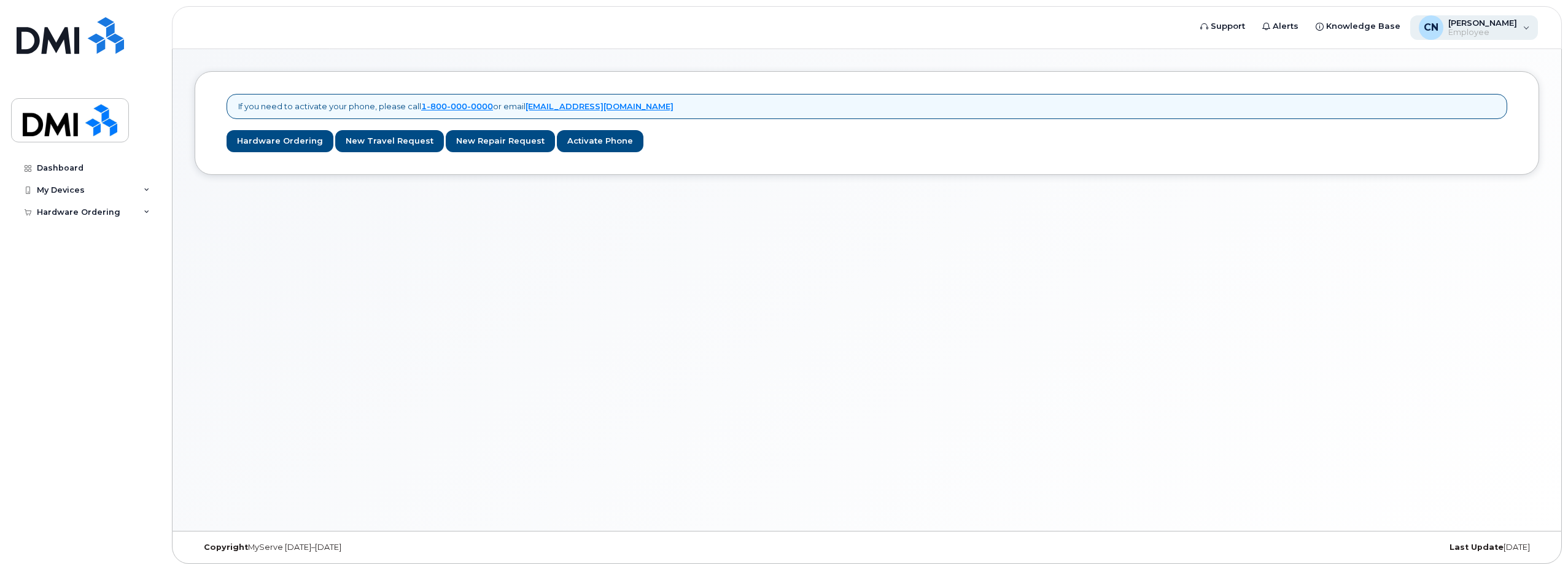
click at [1485, 29] on span "Employee" at bounding box center [1482, 32] width 68 height 10
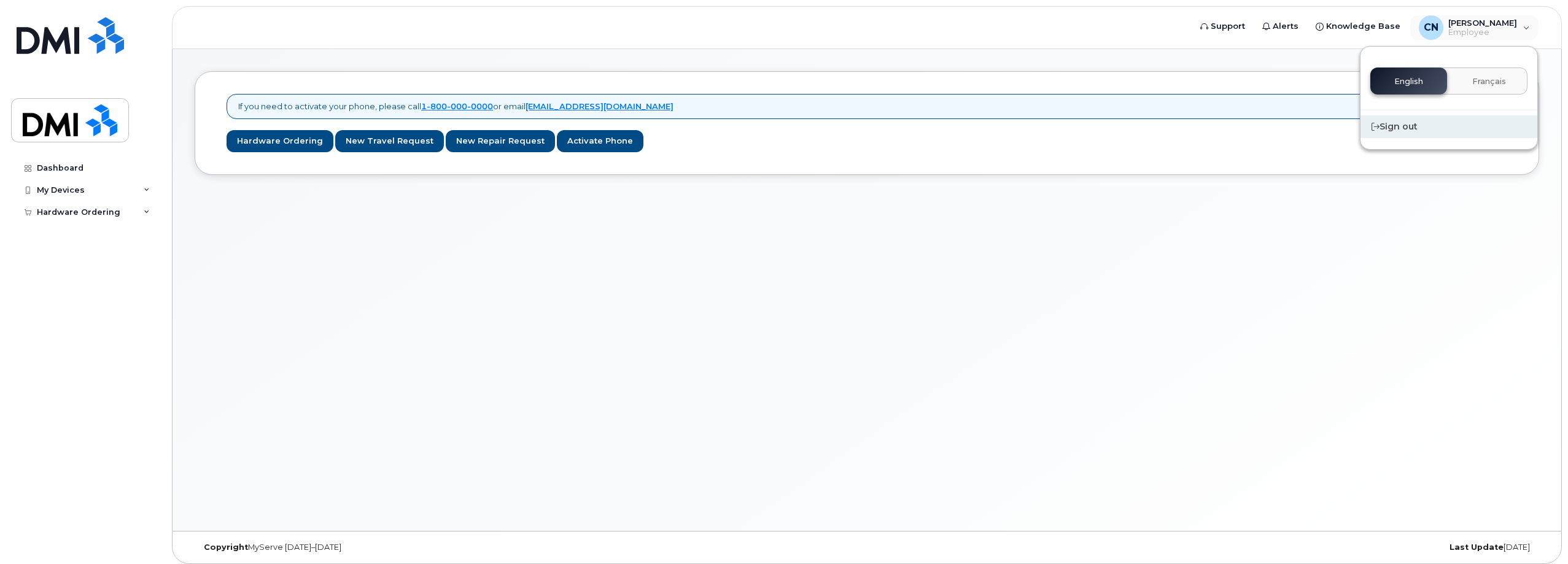
click at [1408, 126] on div "Sign out" at bounding box center [1449, 126] width 177 height 23
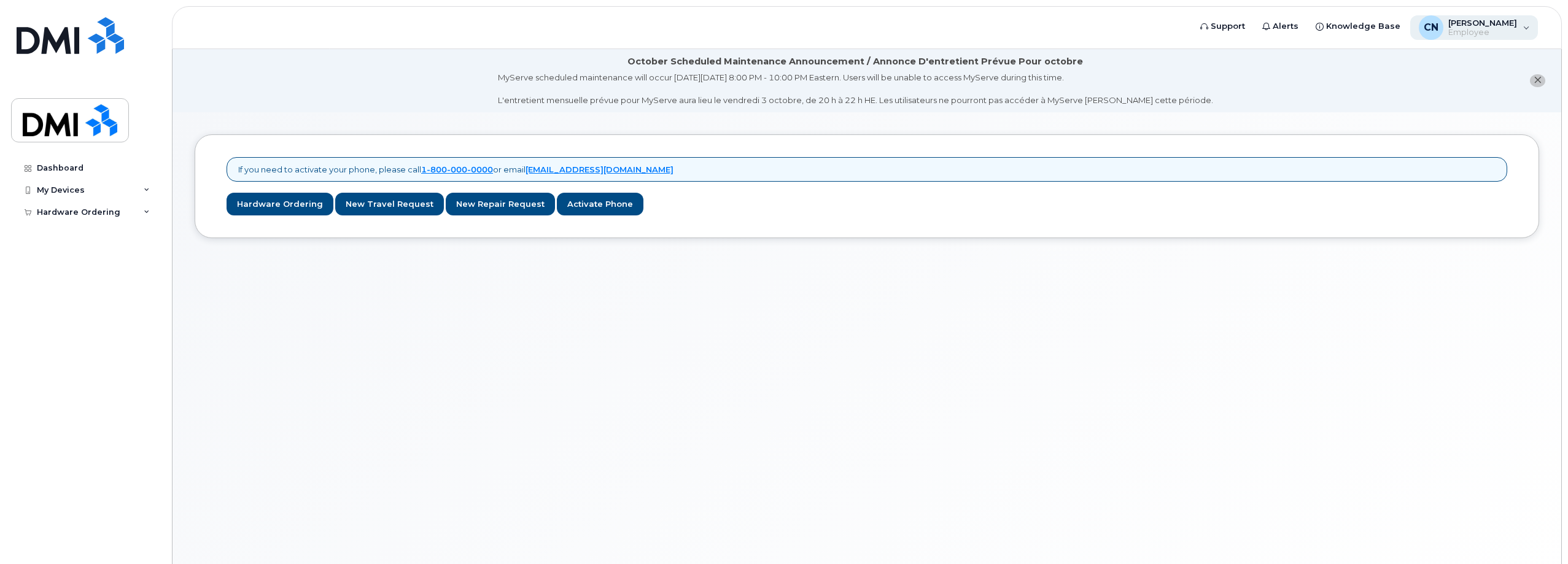
click at [1500, 32] on span "Employee" at bounding box center [1482, 32] width 68 height 10
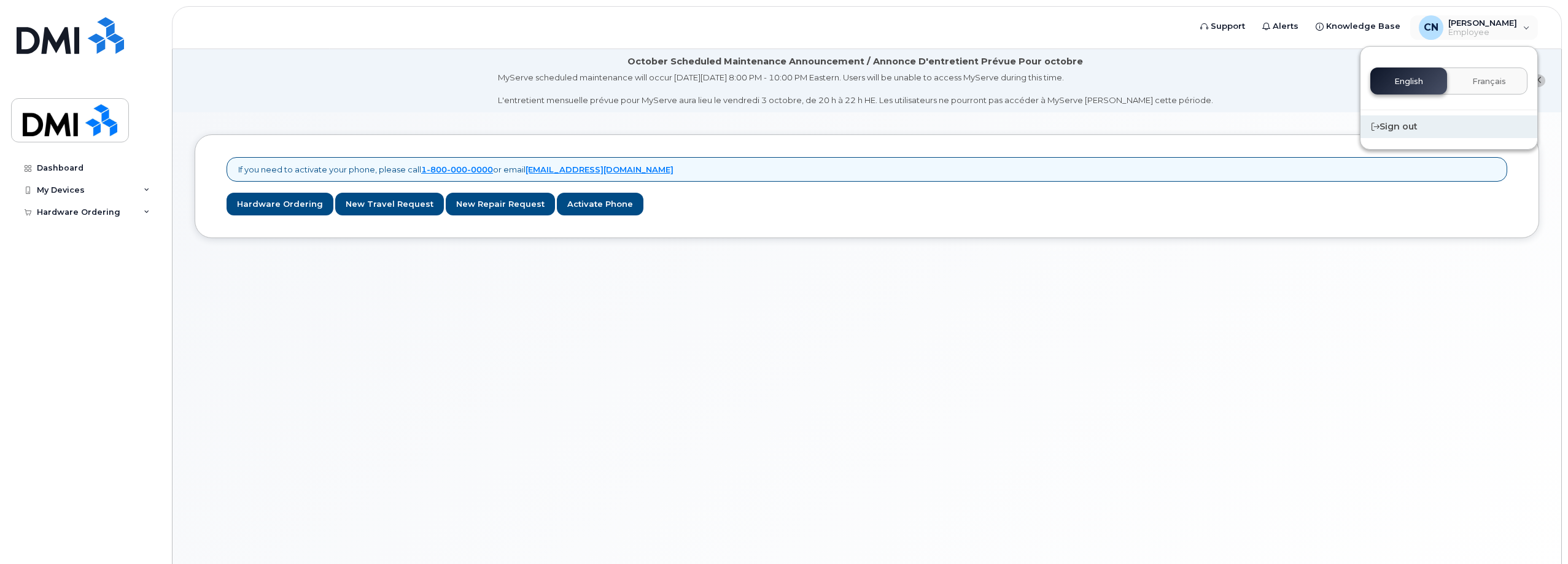
click at [1419, 131] on div "Sign out" at bounding box center [1449, 126] width 177 height 23
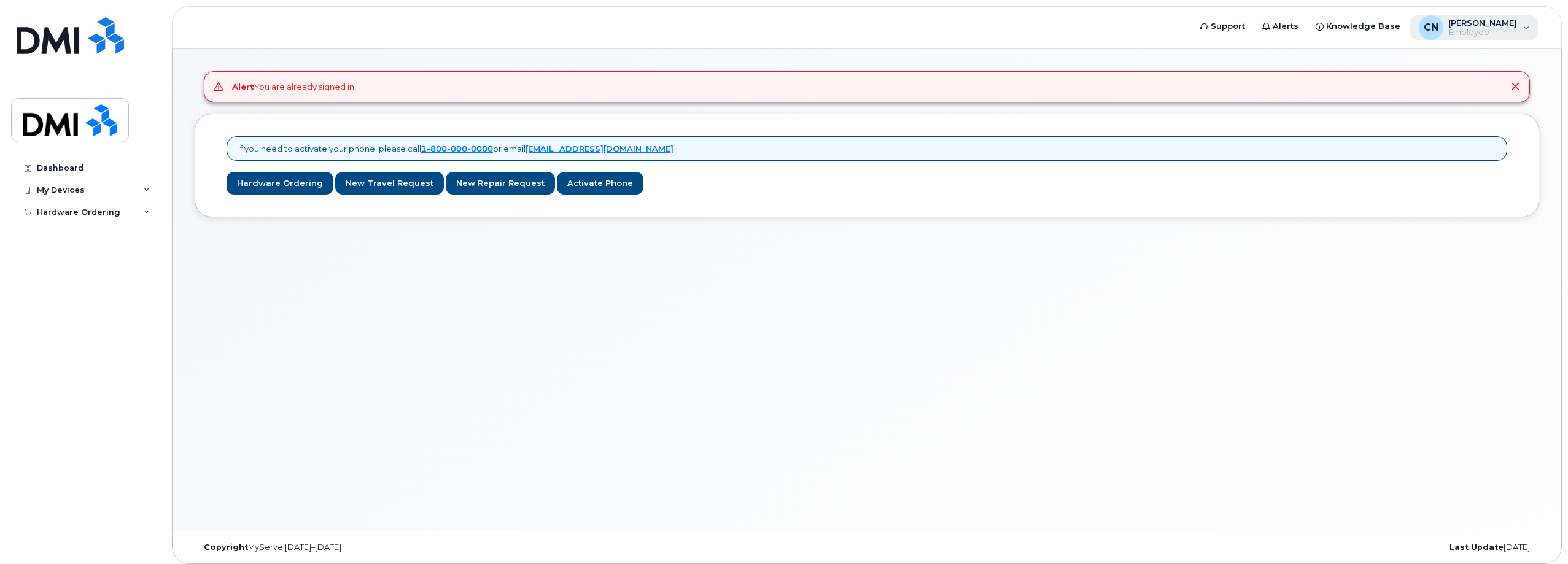
click at [1482, 24] on span "[PERSON_NAME]" at bounding box center [1482, 22] width 68 height 10
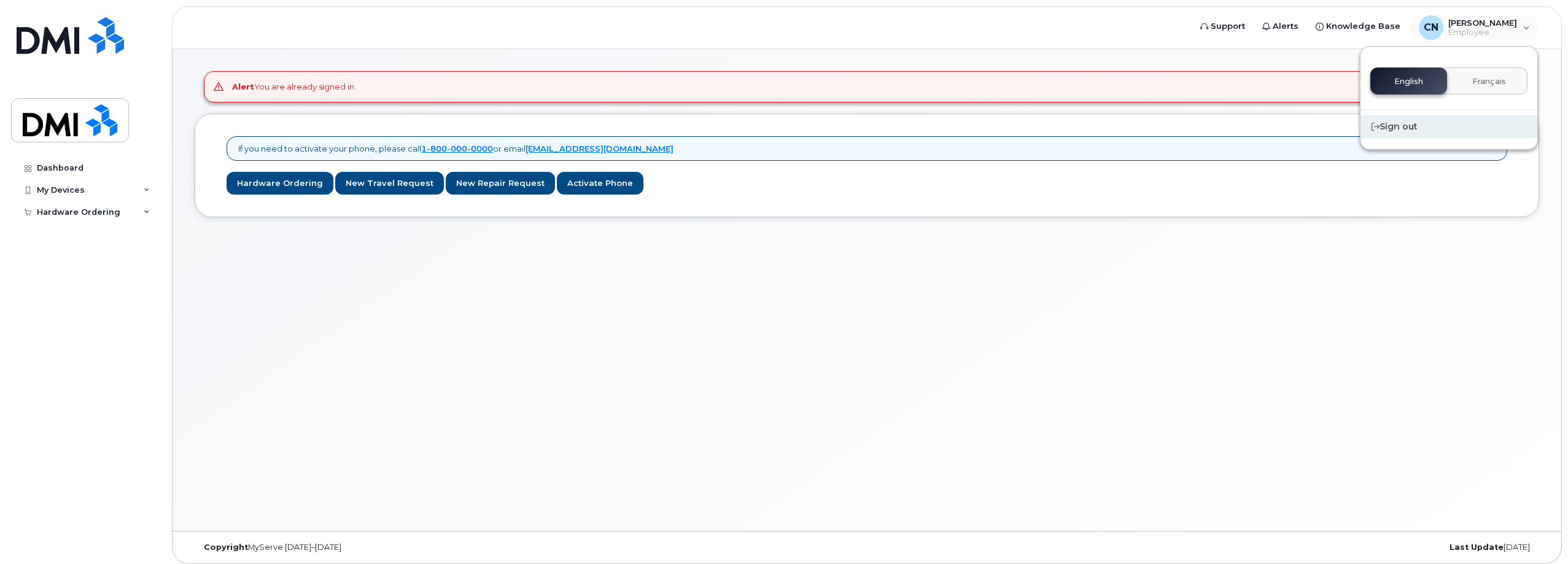
click at [1408, 126] on div "Sign out" at bounding box center [1449, 126] width 177 height 23
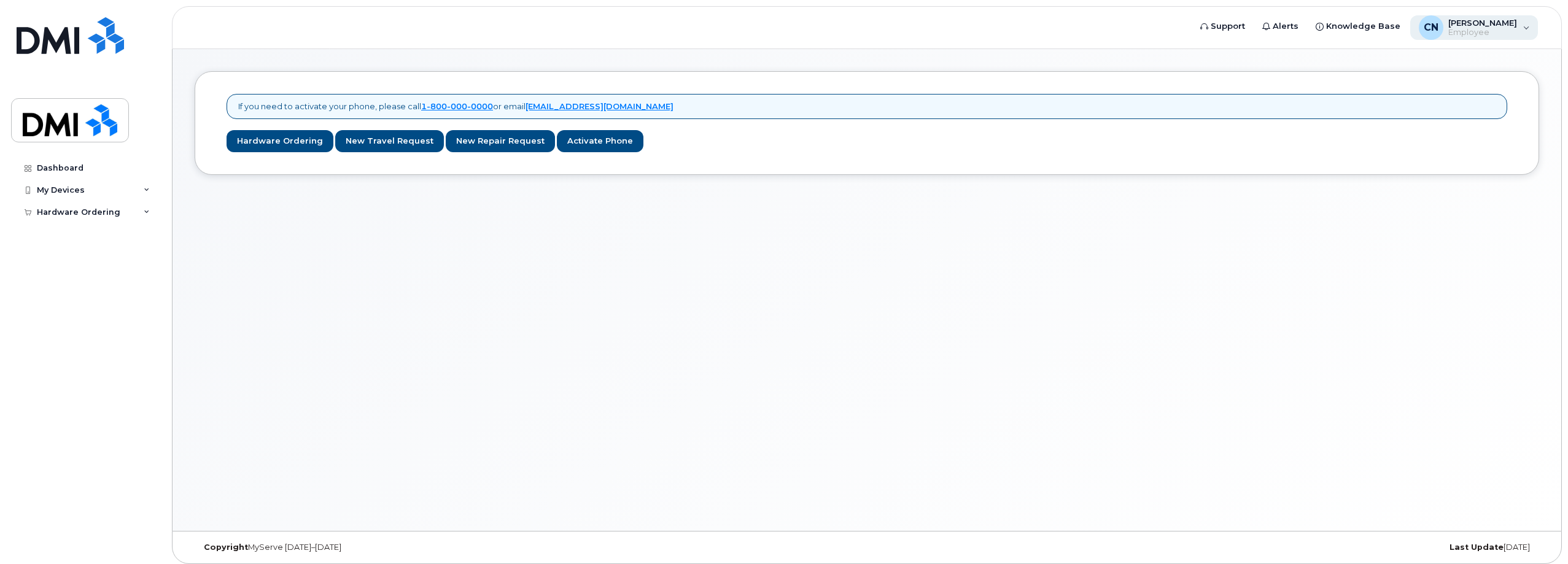
drag, startPoint x: 1492, startPoint y: 39, endPoint x: 1486, endPoint y: 36, distance: 6.7
click at [1488, 36] on div "CN Connor Nguyen Employee" at bounding box center [1475, 27] width 128 height 24
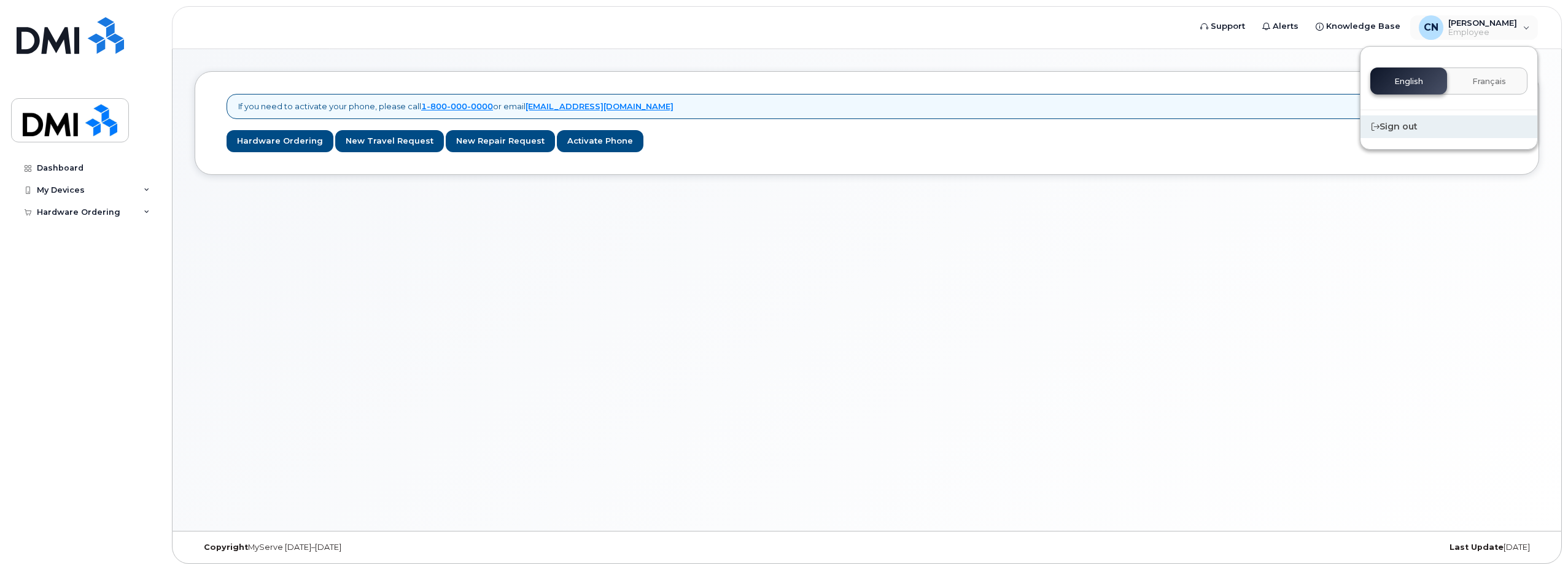
click at [1388, 122] on div "Sign out" at bounding box center [1449, 126] width 177 height 23
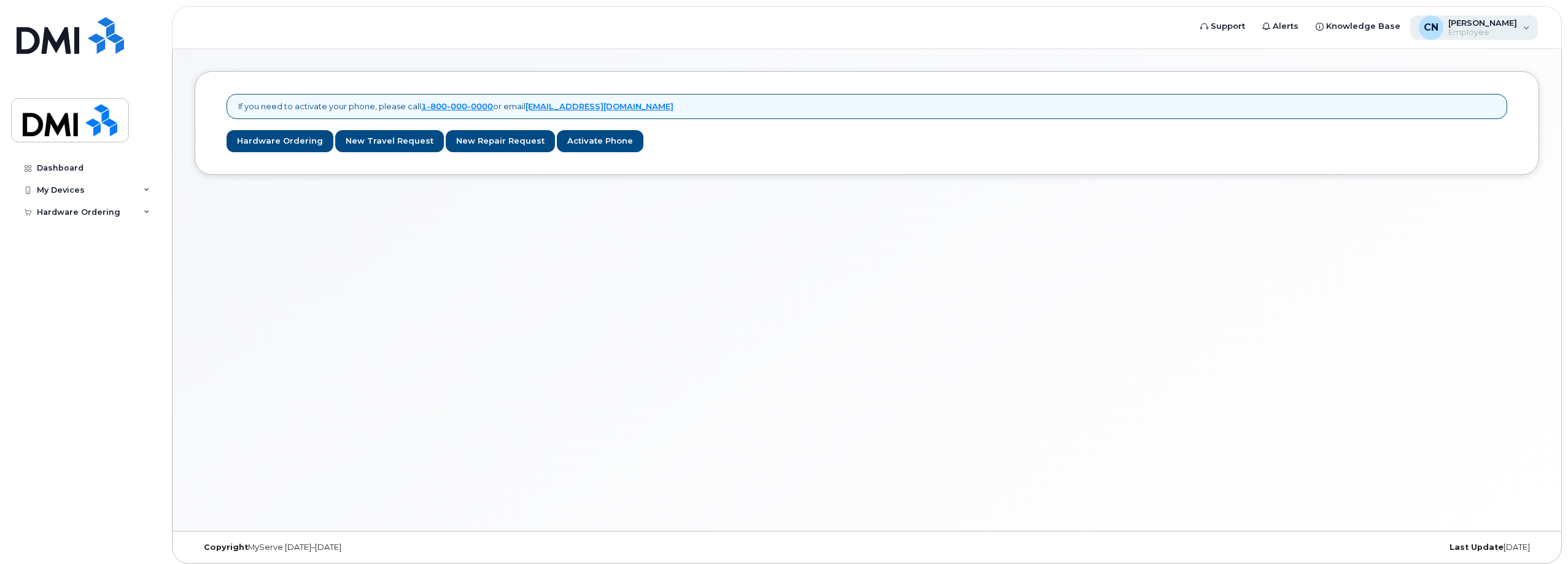
click at [1463, 33] on span "Employee" at bounding box center [1482, 32] width 68 height 10
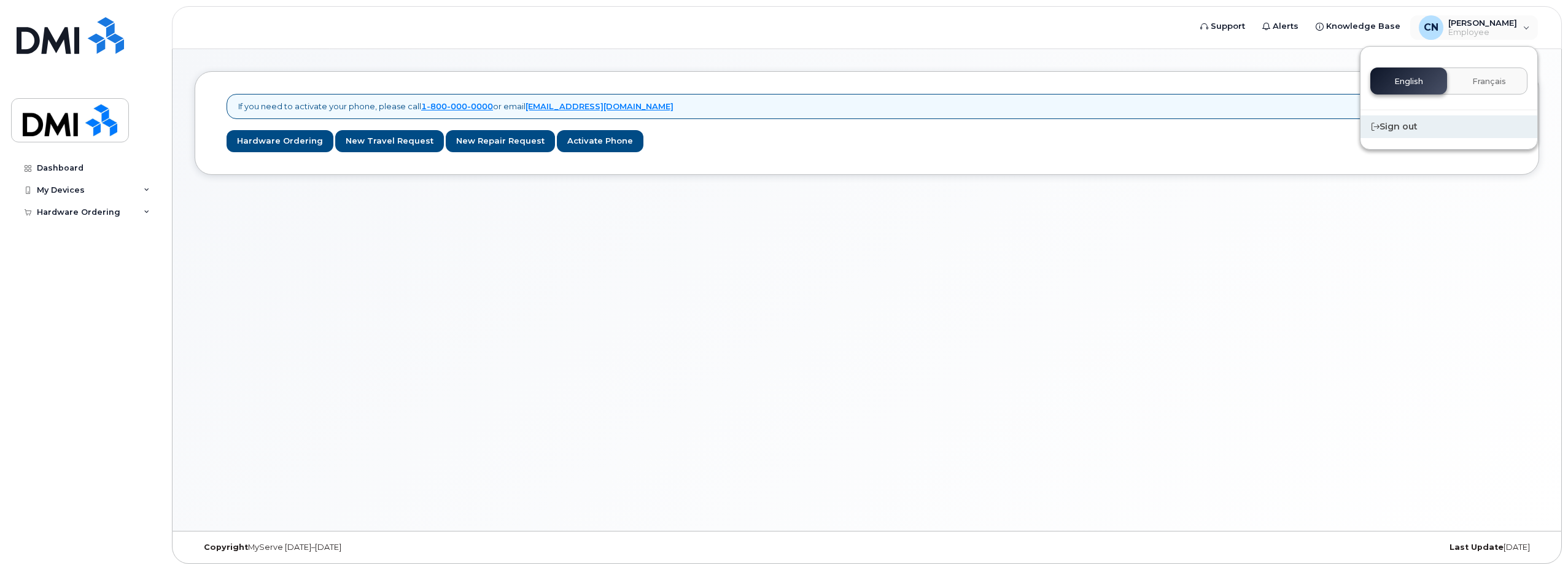
click at [1403, 129] on div "Sign out" at bounding box center [1449, 126] width 177 height 23
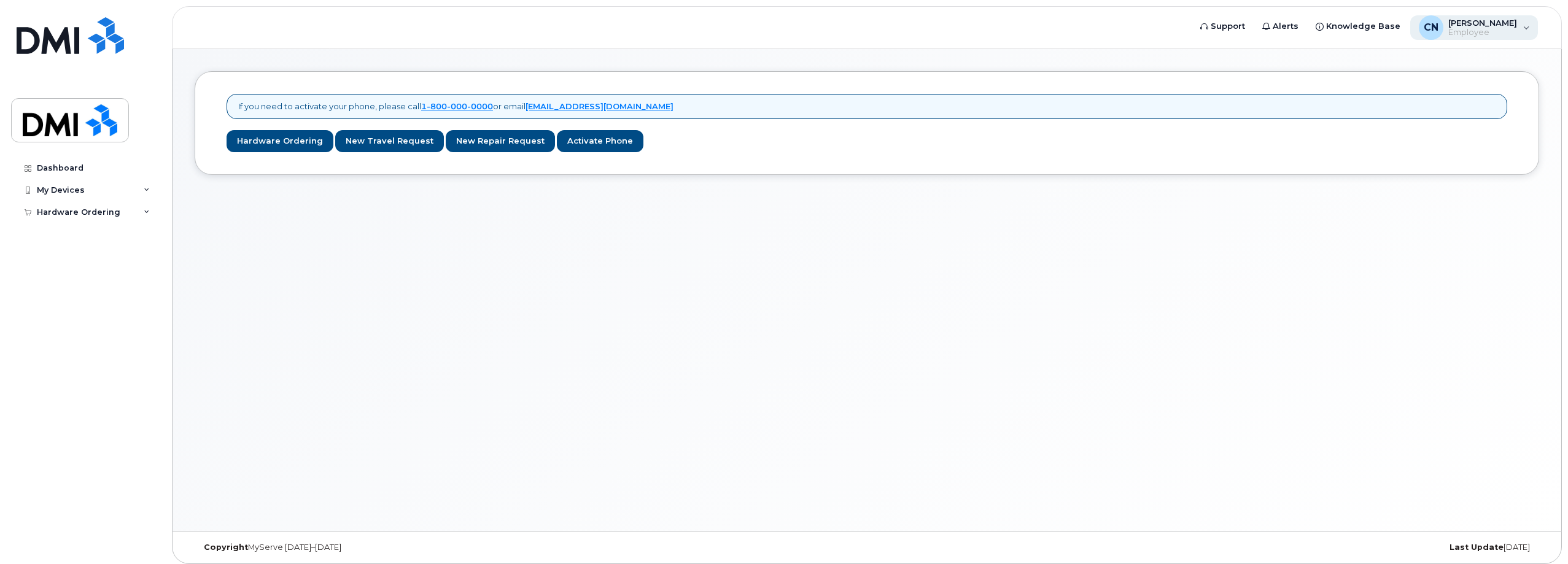
click at [1487, 19] on span "[PERSON_NAME]" at bounding box center [1482, 22] width 68 height 10
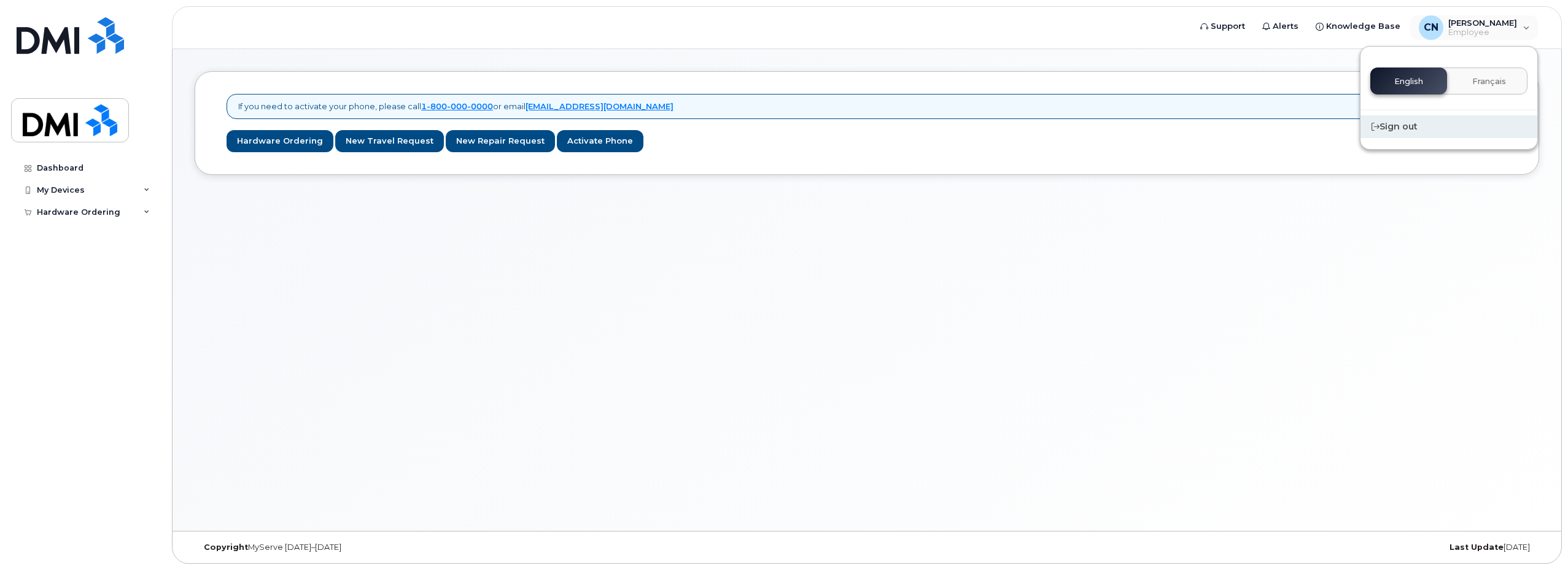
click at [1416, 130] on div "Sign out" at bounding box center [1449, 126] width 177 height 23
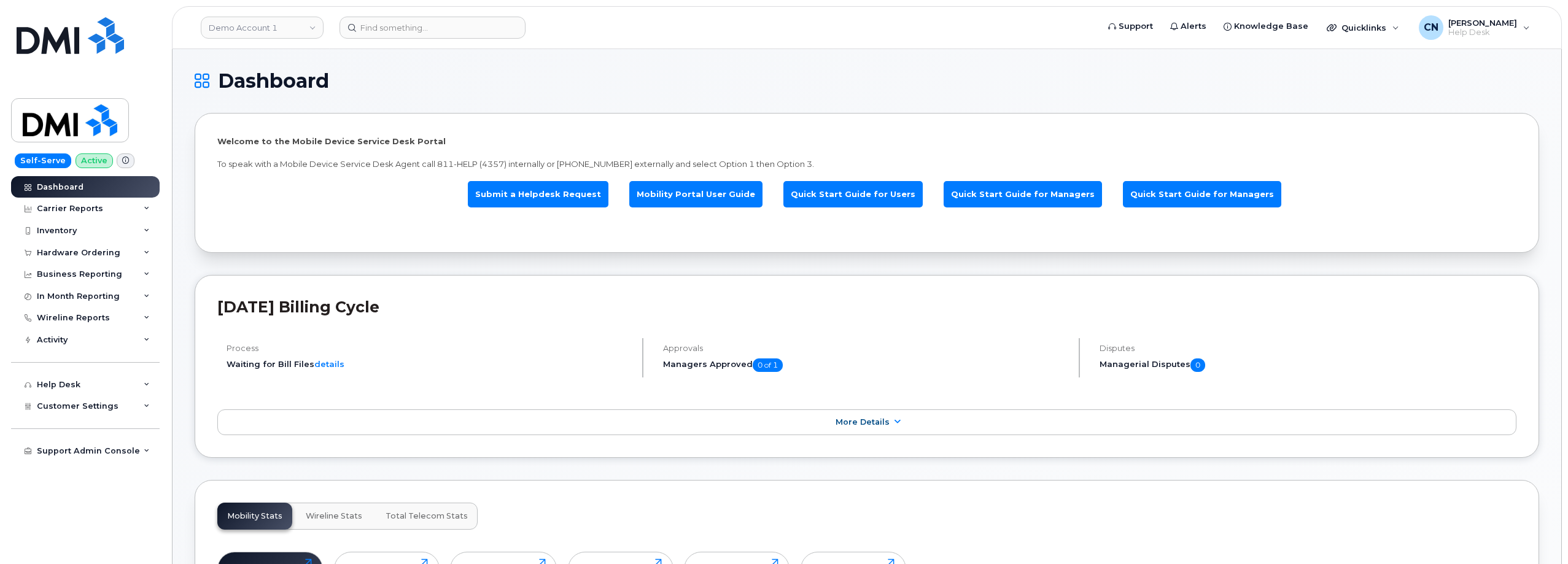
click at [331, 335] on header "[DATE] Billing Cycle" at bounding box center [867, 318] width 1299 height 40
click at [237, 33] on link "Demo Account 1" at bounding box center [262, 28] width 123 height 22
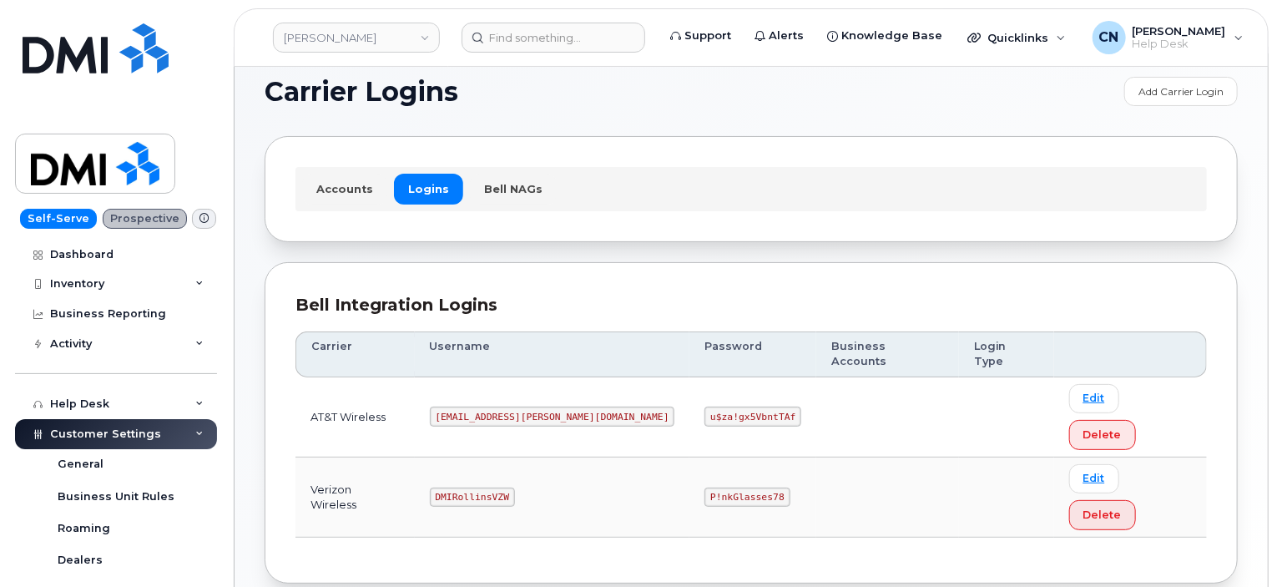
scroll to position [23, 0]
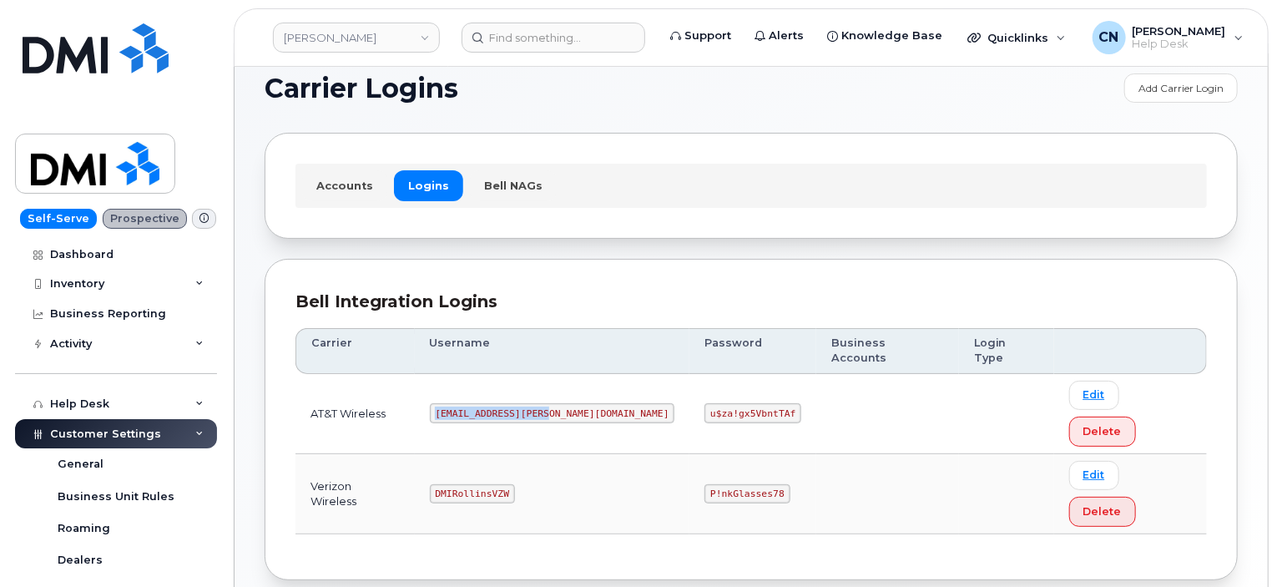
drag, startPoint x: 458, startPoint y: 377, endPoint x: 1232, endPoint y: 125, distance: 813.5
click at [577, 381] on td "[EMAIL_ADDRESS][PERSON_NAME][DOMAIN_NAME]" at bounding box center [552, 414] width 275 height 80
copy code "[EMAIL_ADDRESS][PERSON_NAME][DOMAIN_NAME]"
drag, startPoint x: 629, startPoint y: 380, endPoint x: 728, endPoint y: 378, distance: 98.5
click at [728, 379] on td "u$za!gx5VbntTAf" at bounding box center [752, 414] width 127 height 80
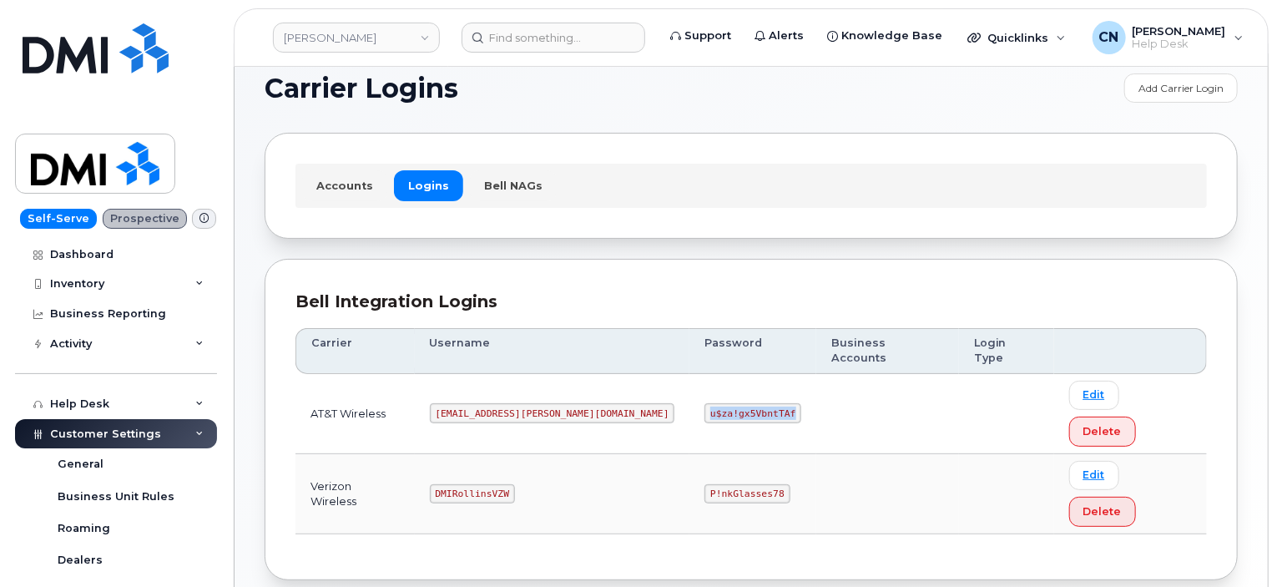
copy code "u$za!gx5VbntTAf"
